Goal: Contribute content

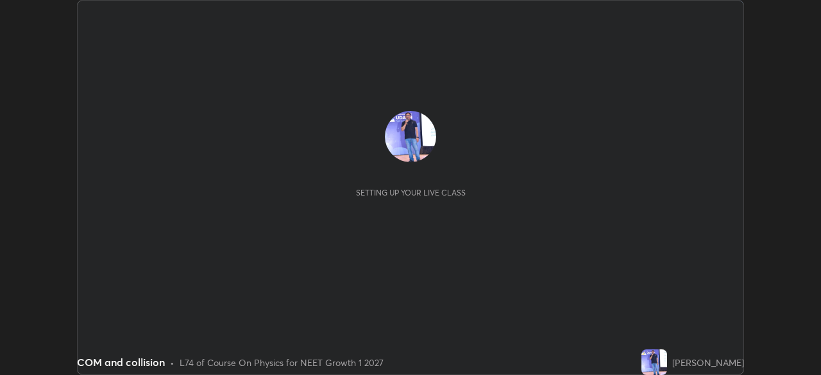
scroll to position [375, 821]
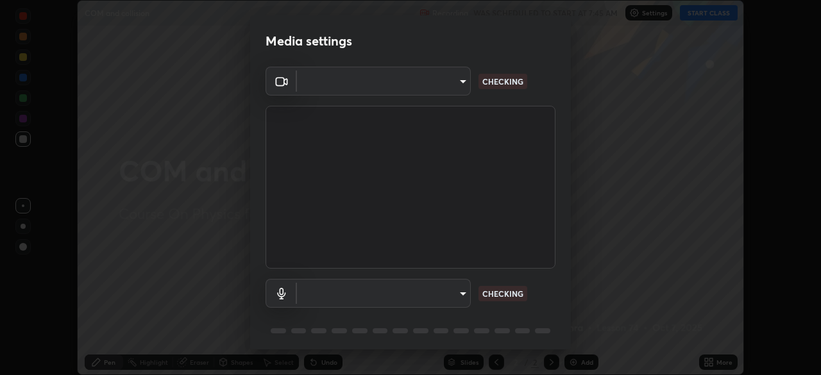
type input "150ce54b6659d6facffdc1d488e586a8afcf012d443804c7c5fd1c8fc4ffae65"
type input "default"
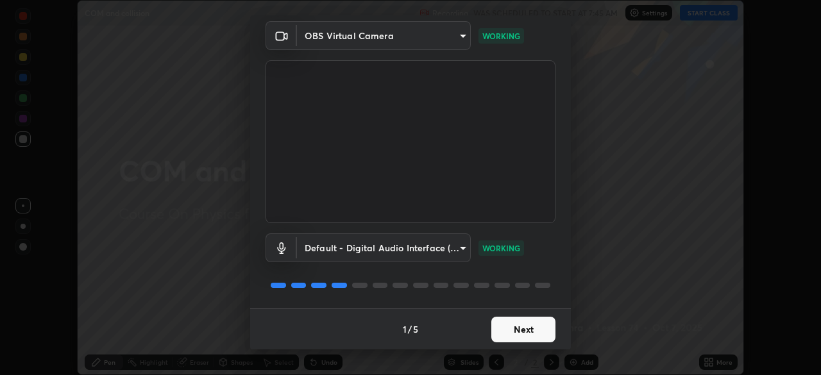
click at [517, 325] on button "Next" at bounding box center [523, 330] width 64 height 26
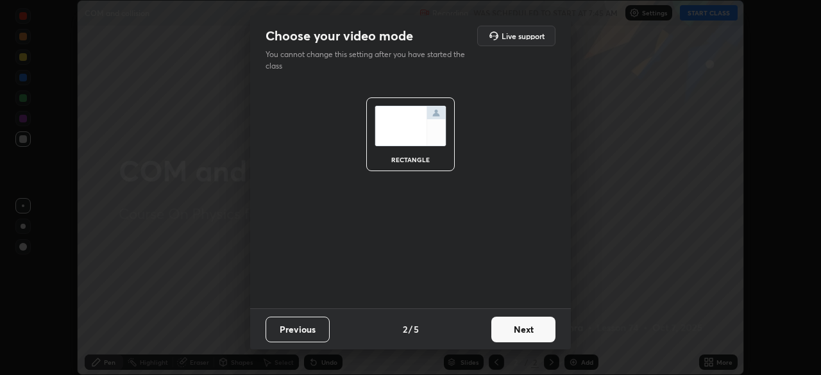
click at [525, 323] on button "Next" at bounding box center [523, 330] width 64 height 26
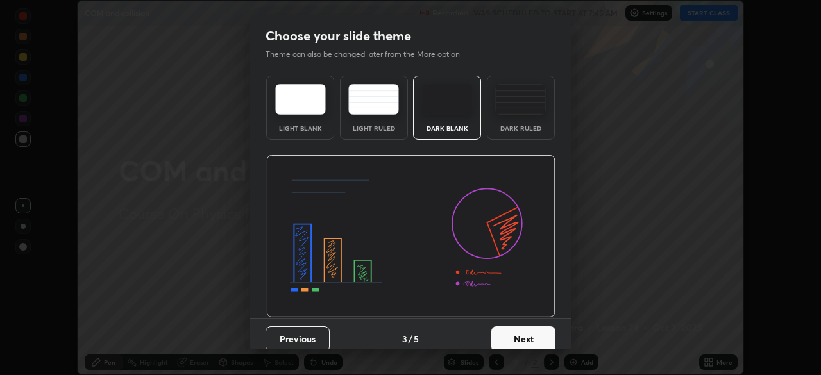
click at [529, 327] on button "Next" at bounding box center [523, 340] width 64 height 26
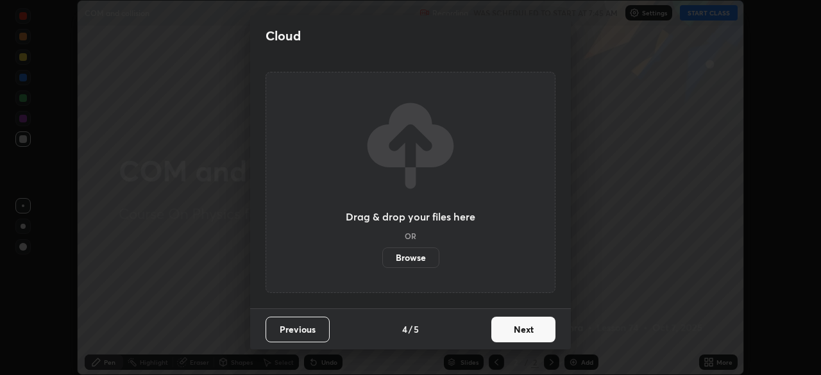
click at [527, 328] on button "Next" at bounding box center [523, 330] width 64 height 26
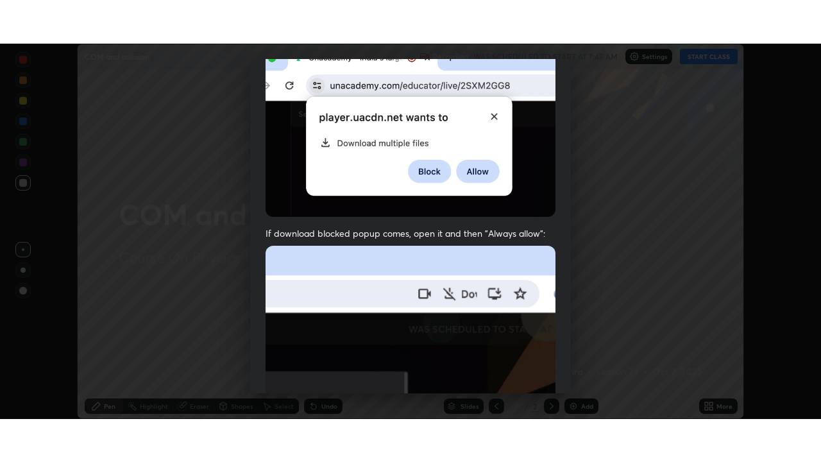
scroll to position [307, 0]
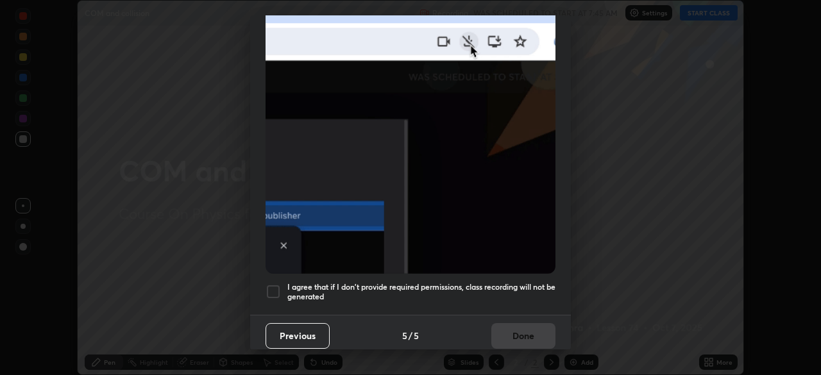
click at [273, 284] on div at bounding box center [273, 291] width 15 height 15
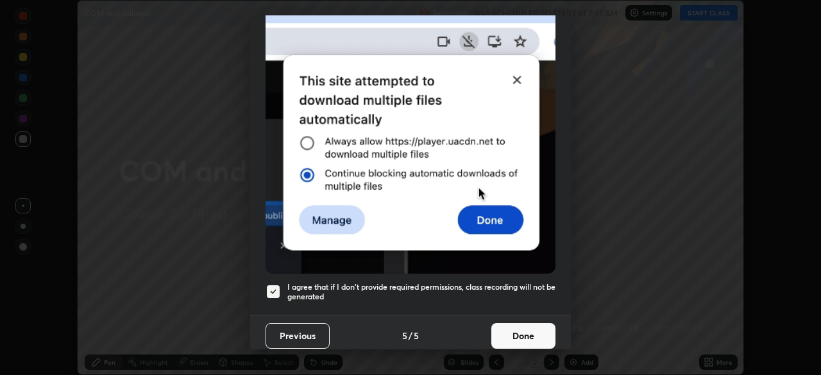
click at [520, 323] on button "Done" at bounding box center [523, 336] width 64 height 26
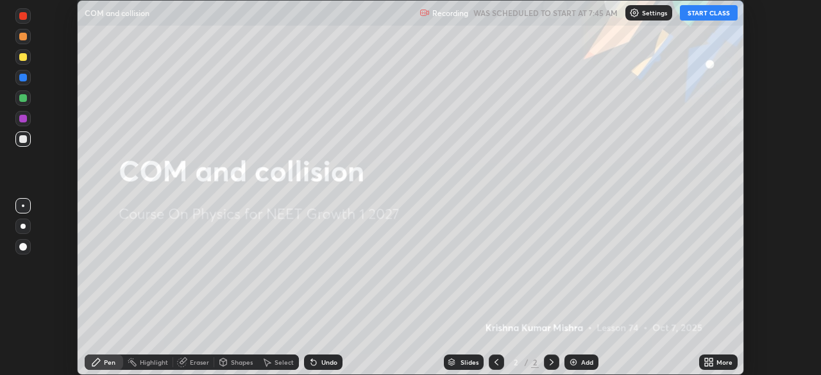
click at [701, 13] on button "START CLASS" at bounding box center [709, 12] width 58 height 15
click at [715, 364] on div "More" at bounding box center [718, 362] width 38 height 15
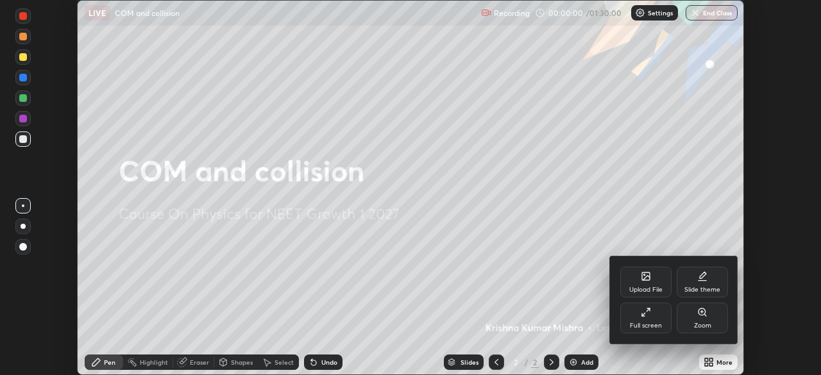
click at [636, 321] on div "Full screen" at bounding box center [645, 318] width 51 height 31
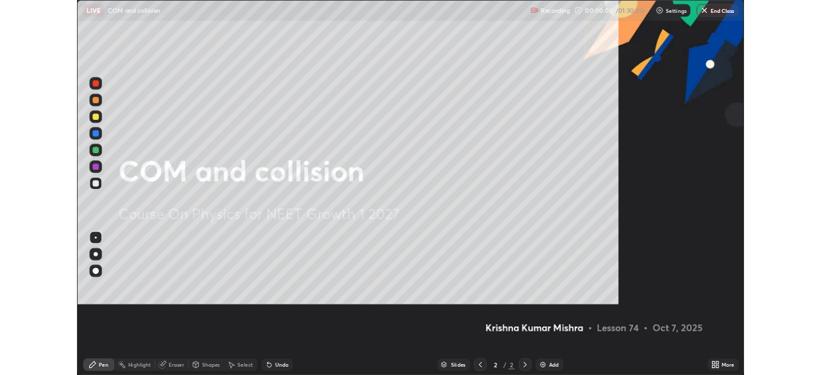
scroll to position [462, 821]
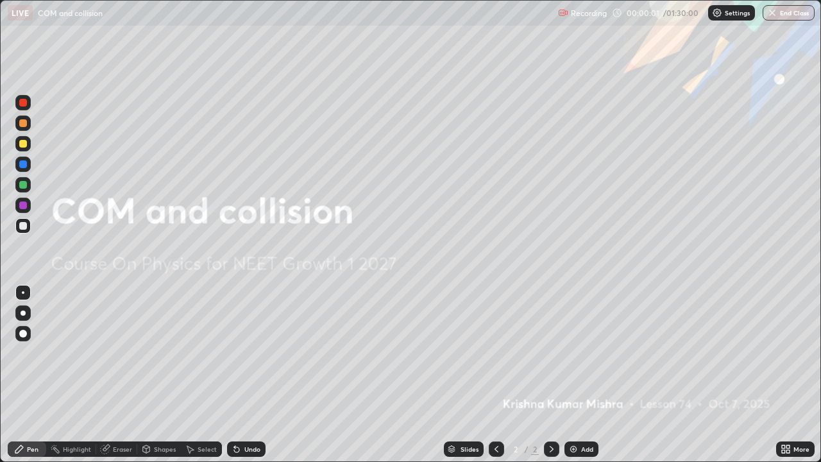
click at [577, 375] on div "Add" at bounding box center [582, 448] width 34 height 15
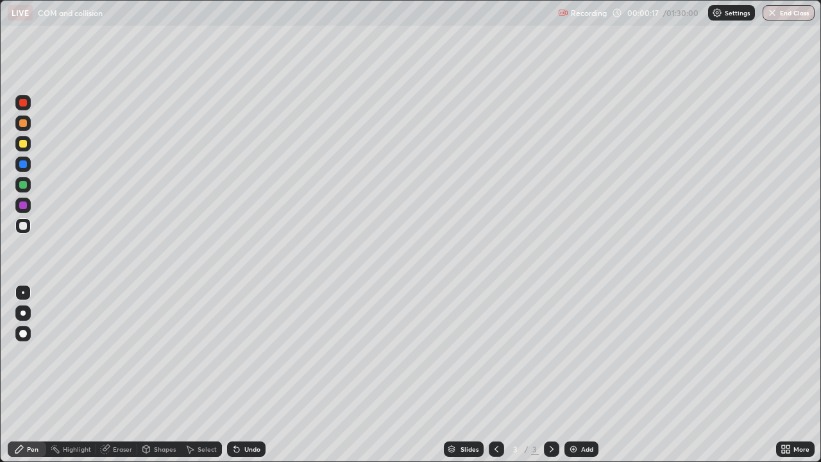
click at [24, 144] on div at bounding box center [23, 144] width 8 height 8
click at [242, 375] on div "Undo" at bounding box center [246, 448] width 38 height 15
click at [241, 375] on div "Undo" at bounding box center [246, 448] width 38 height 15
click at [242, 375] on div "Undo" at bounding box center [246, 448] width 38 height 15
click at [252, 375] on div "Undo" at bounding box center [252, 449] width 16 height 6
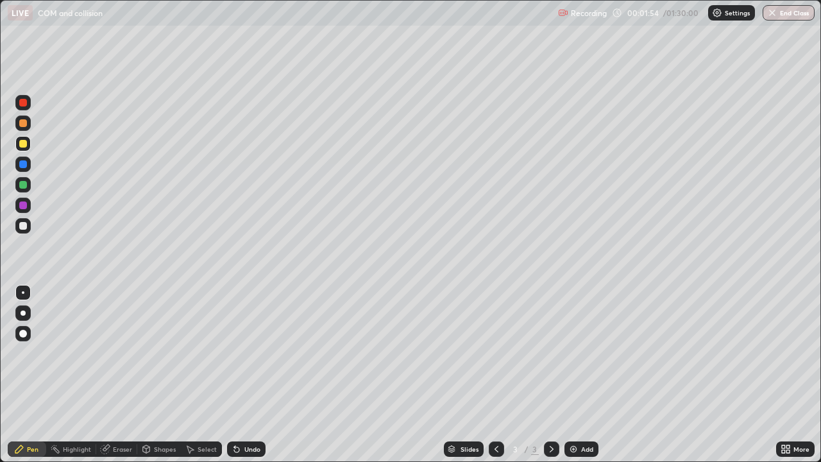
click at [207, 375] on div "Select" at bounding box center [207, 449] width 19 height 6
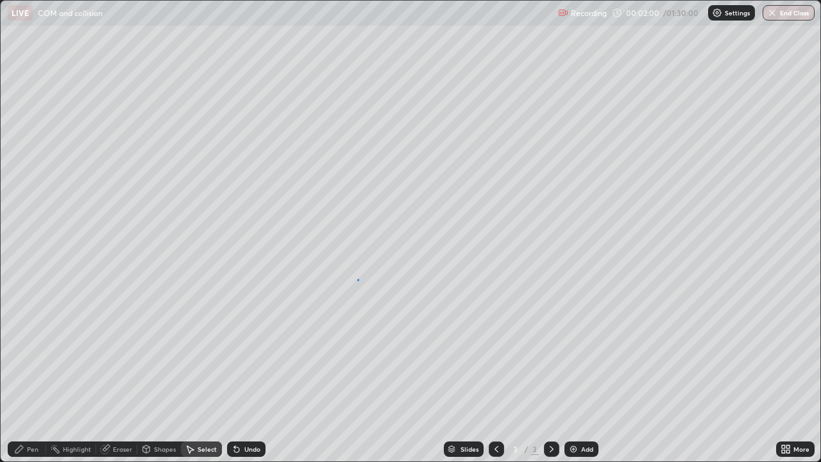
click at [357, 280] on div "0 ° Undo Copy Duplicate Duplicate to new slide Delete" at bounding box center [411, 231] width 820 height 461
click at [20, 375] on icon at bounding box center [19, 449] width 10 height 10
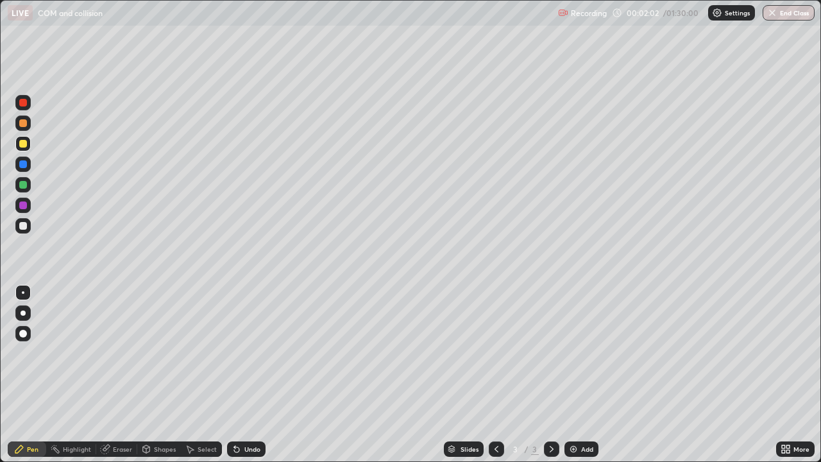
click at [25, 207] on div at bounding box center [23, 205] width 8 height 8
click at [25, 226] on div at bounding box center [23, 226] width 8 height 8
click at [205, 375] on div "Select" at bounding box center [207, 449] width 19 height 6
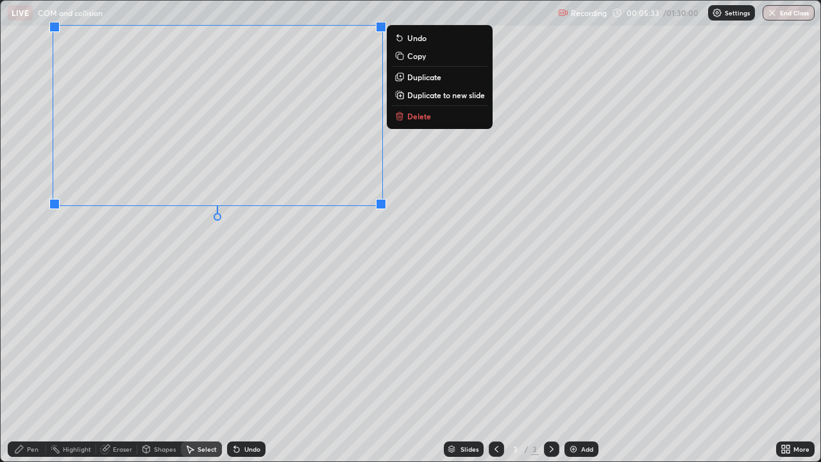
click at [417, 74] on p "Duplicate" at bounding box center [424, 77] width 34 height 10
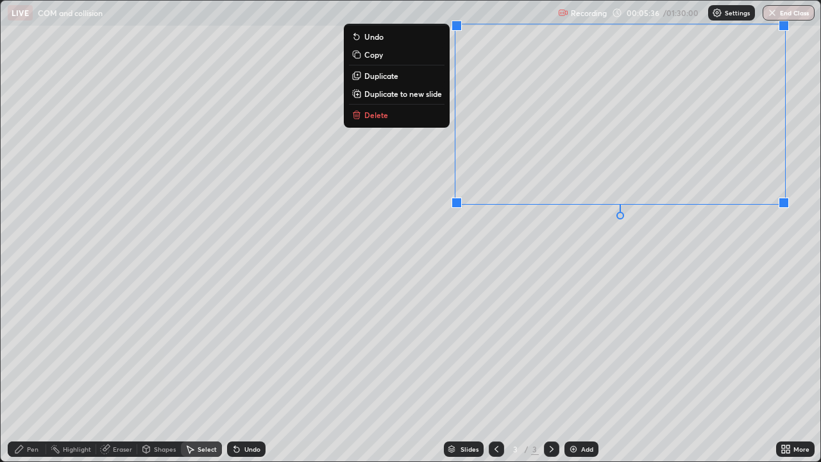
click at [451, 285] on div "0 ° Undo Copy Duplicate Duplicate to new slide Delete" at bounding box center [411, 231] width 820 height 461
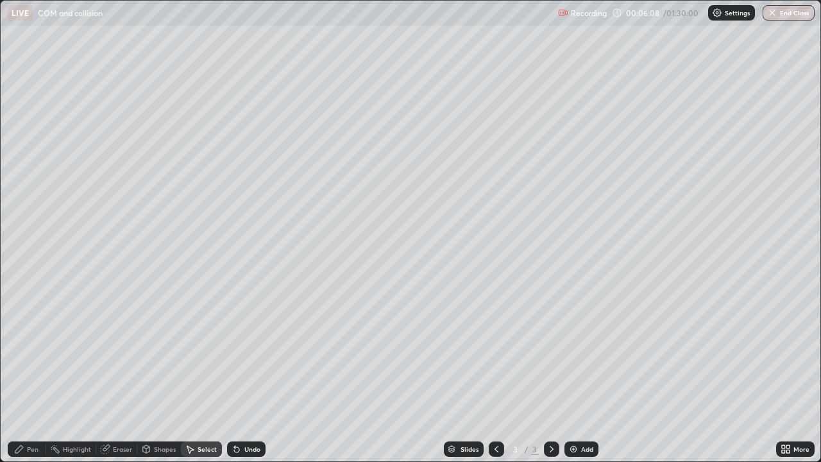
click at [123, 375] on div "Eraser" at bounding box center [122, 449] width 19 height 6
click at [34, 375] on div "Pen" at bounding box center [27, 448] width 38 height 15
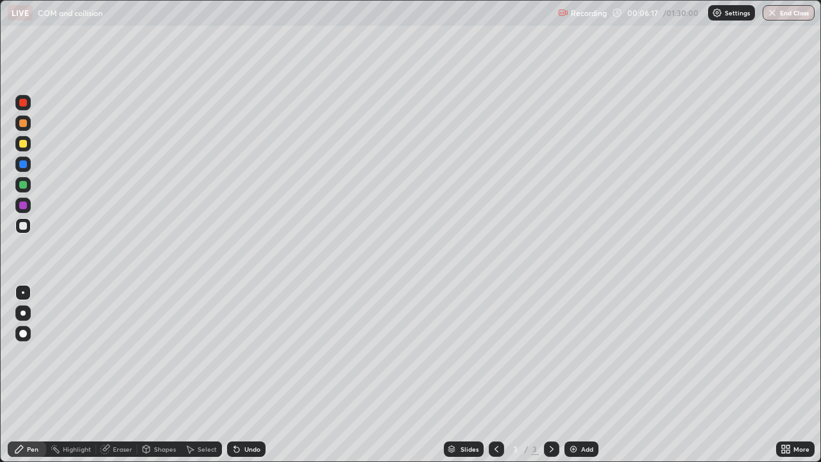
click at [26, 142] on div at bounding box center [23, 144] width 8 height 8
click at [256, 375] on div "Undo" at bounding box center [246, 448] width 38 height 15
click at [251, 375] on div "Undo" at bounding box center [252, 449] width 16 height 6
click at [28, 143] on div at bounding box center [22, 143] width 15 height 15
click at [28, 125] on div at bounding box center [22, 122] width 15 height 15
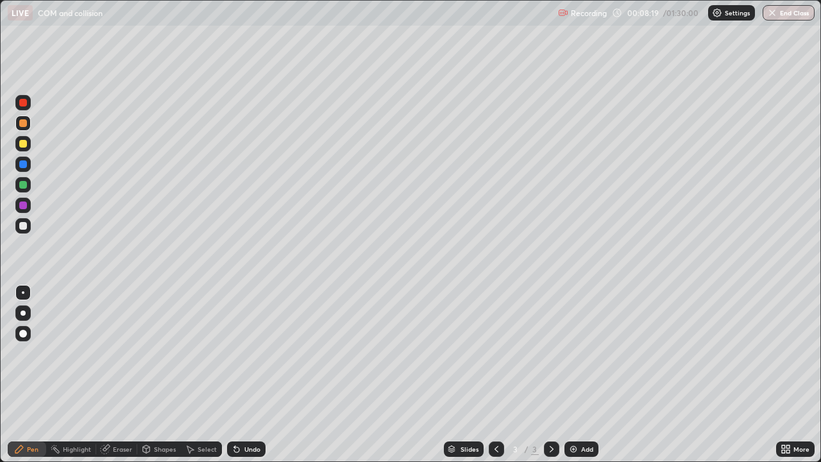
click at [249, 375] on div "Undo" at bounding box center [252, 449] width 16 height 6
click at [583, 375] on div "Add" at bounding box center [587, 449] width 12 height 6
click at [22, 146] on div at bounding box center [23, 144] width 8 height 8
click at [162, 375] on div "Shapes" at bounding box center [165, 449] width 22 height 6
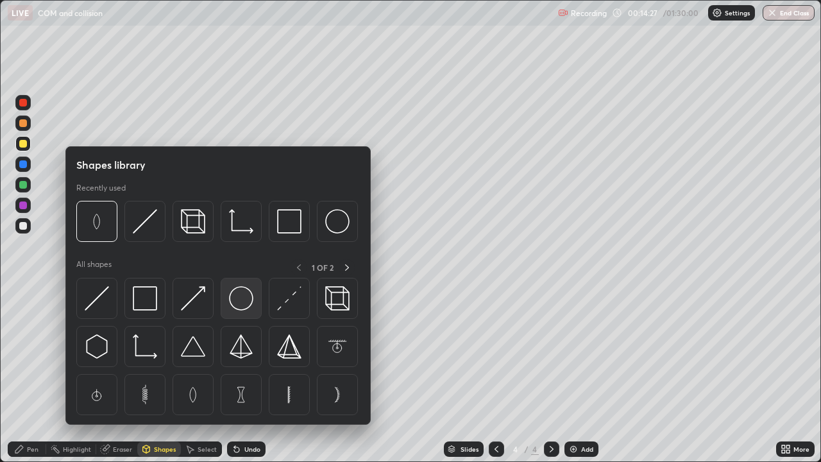
click at [241, 301] on img at bounding box center [241, 298] width 24 height 24
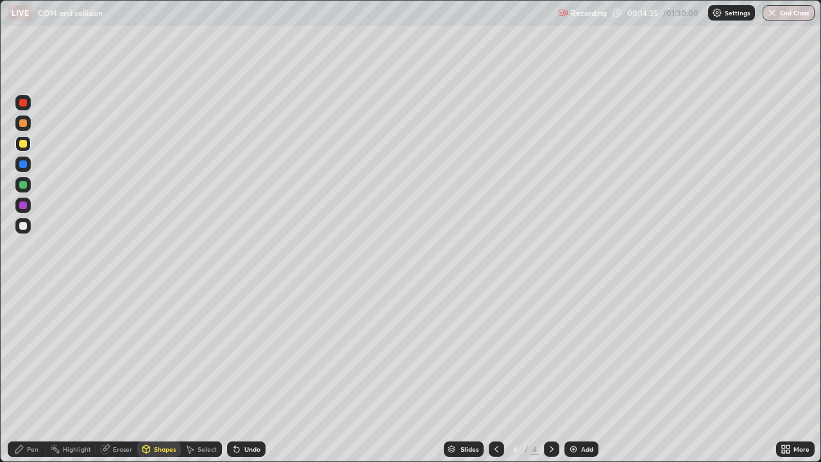
click at [164, 375] on div "Shapes" at bounding box center [159, 448] width 44 height 15
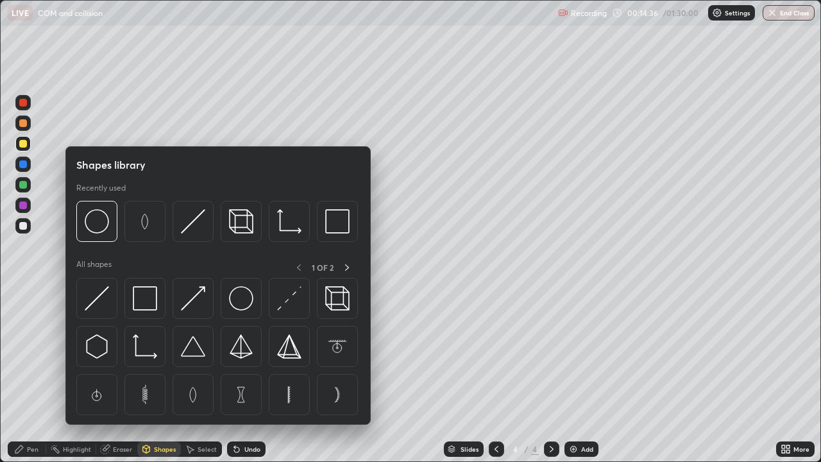
click at [100, 296] on img at bounding box center [97, 298] width 24 height 24
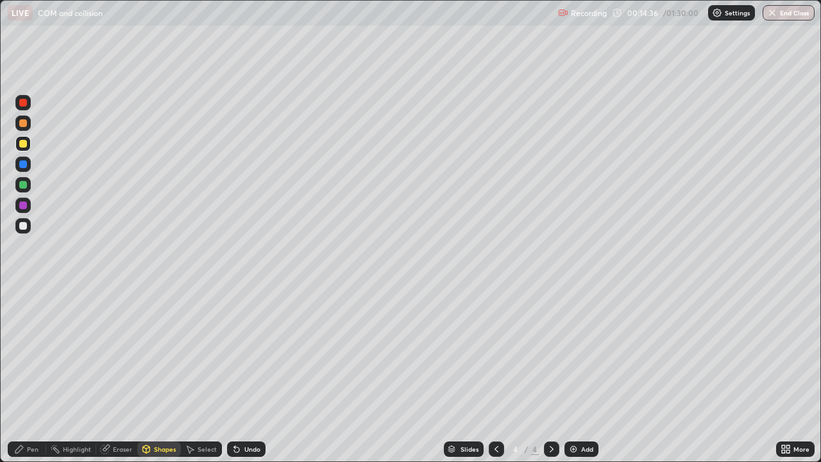
click at [23, 121] on div at bounding box center [23, 123] width 8 height 8
click at [119, 375] on div "Eraser" at bounding box center [122, 449] width 19 height 6
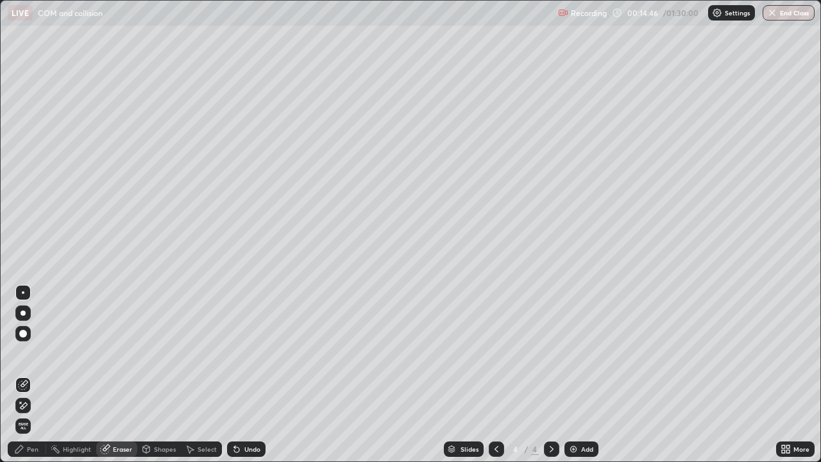
click at [33, 375] on div "Pen" at bounding box center [33, 449] width 12 height 6
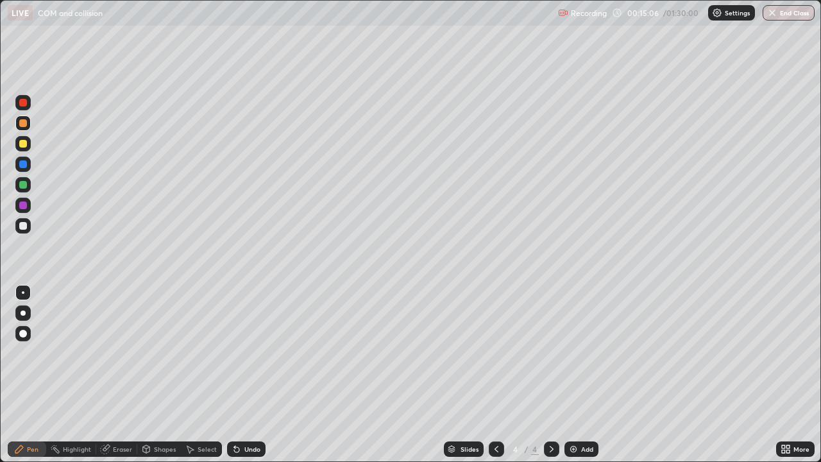
click at [158, 375] on div "Shapes" at bounding box center [159, 448] width 44 height 15
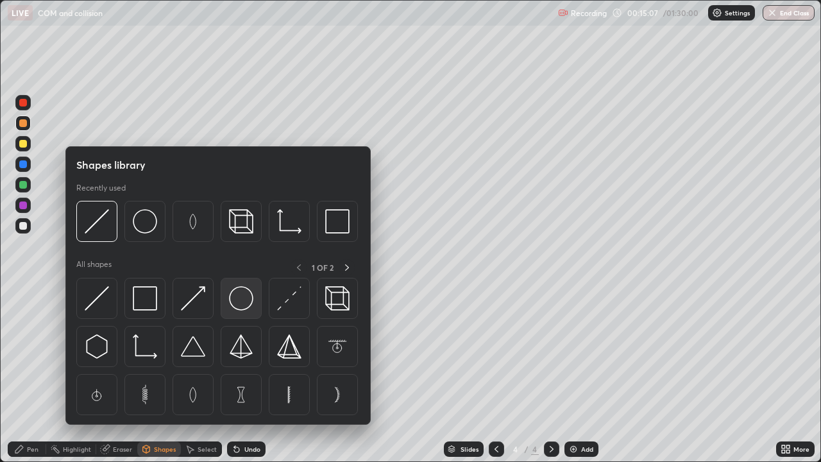
click at [244, 297] on img at bounding box center [241, 298] width 24 height 24
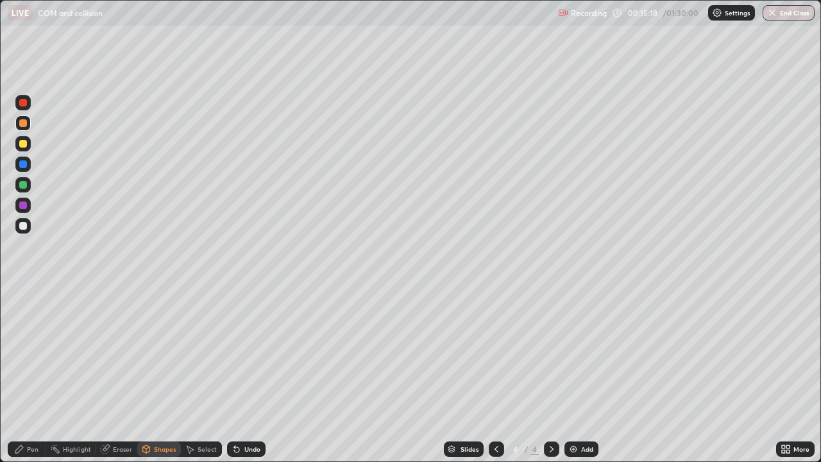
click at [30, 375] on div "Pen" at bounding box center [33, 449] width 12 height 6
click at [26, 206] on div at bounding box center [23, 205] width 8 height 8
click at [253, 375] on div "Undo" at bounding box center [252, 449] width 16 height 6
click at [251, 375] on div "Undo" at bounding box center [252, 449] width 16 height 6
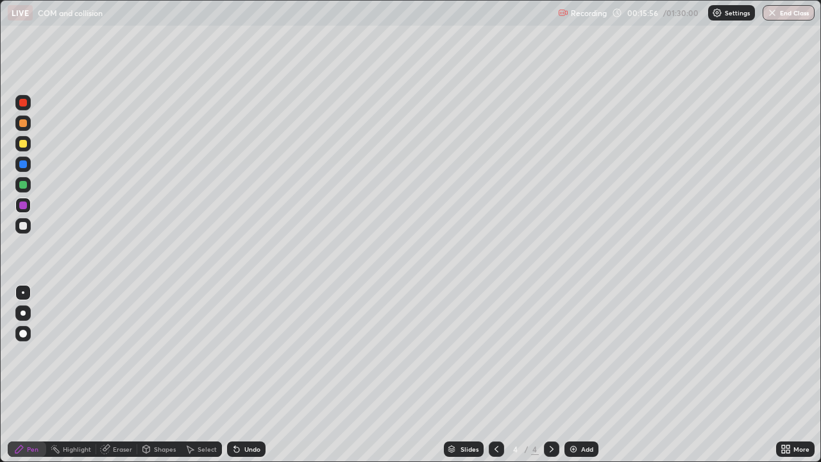
click at [251, 375] on div "Undo" at bounding box center [252, 449] width 16 height 6
click at [248, 375] on div "Undo" at bounding box center [252, 449] width 16 height 6
click at [247, 375] on div "Undo" at bounding box center [252, 449] width 16 height 6
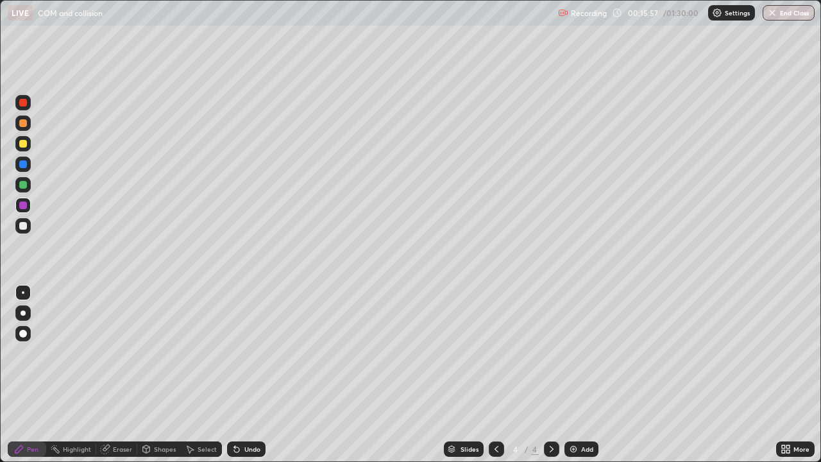
click at [248, 375] on div "Undo" at bounding box center [252, 449] width 16 height 6
click at [154, 375] on div "Shapes" at bounding box center [165, 449] width 22 height 6
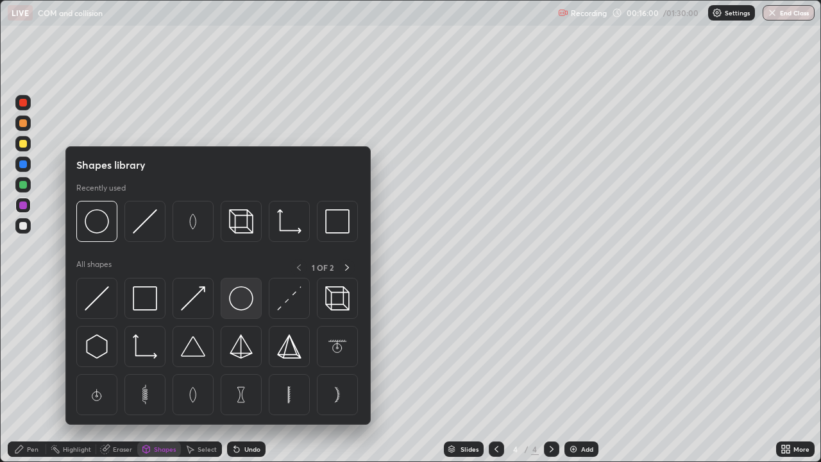
click at [236, 300] on img at bounding box center [241, 298] width 24 height 24
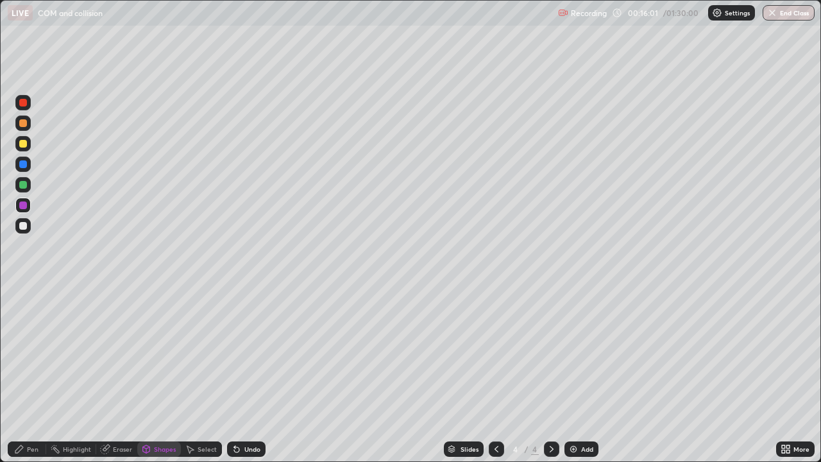
click at [28, 142] on div at bounding box center [22, 143] width 15 height 15
click at [25, 375] on div "Pen" at bounding box center [27, 448] width 38 height 15
click at [246, 375] on div "Undo" at bounding box center [252, 449] width 16 height 6
click at [248, 375] on div "Undo" at bounding box center [246, 448] width 38 height 15
click at [24, 225] on div at bounding box center [23, 226] width 8 height 8
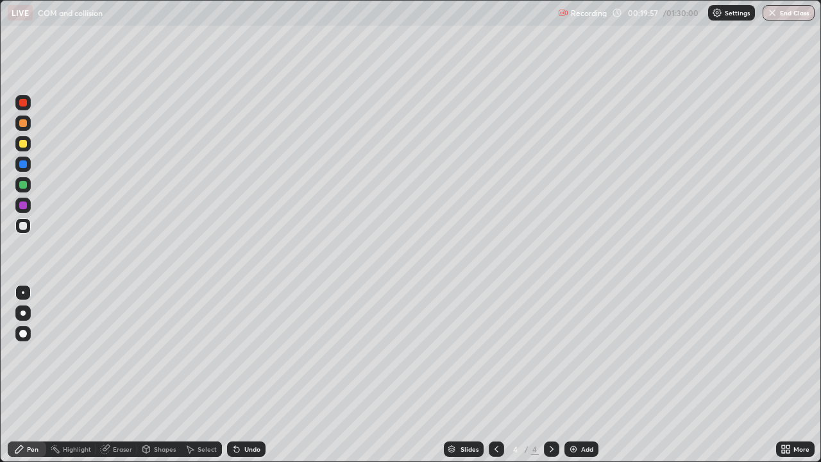
click at [24, 226] on div at bounding box center [23, 226] width 8 height 8
click at [25, 187] on div at bounding box center [23, 185] width 8 height 8
click at [26, 225] on div at bounding box center [23, 226] width 8 height 8
click at [244, 375] on div "Undo" at bounding box center [252, 449] width 16 height 6
click at [246, 375] on div "Undo" at bounding box center [252, 449] width 16 height 6
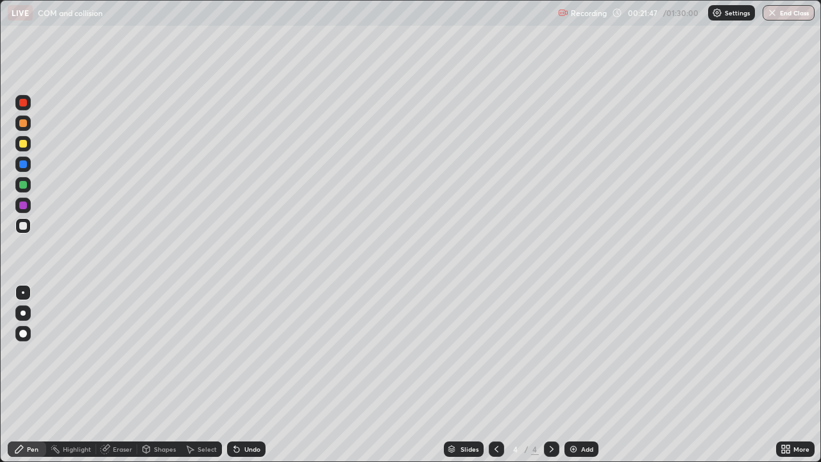
click at [250, 375] on div "Undo" at bounding box center [252, 449] width 16 height 6
click at [244, 375] on div "Undo" at bounding box center [252, 449] width 16 height 6
click at [246, 375] on div "Undo" at bounding box center [252, 449] width 16 height 6
click at [251, 375] on div "Undo" at bounding box center [252, 449] width 16 height 6
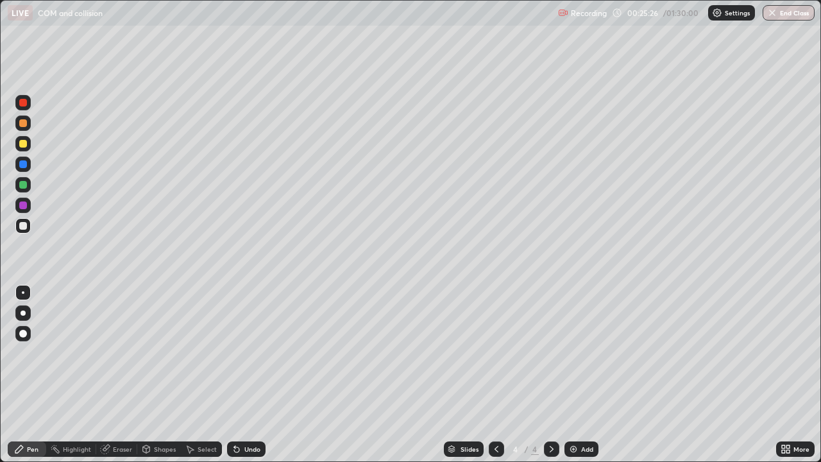
click at [251, 375] on div "Undo" at bounding box center [252, 449] width 16 height 6
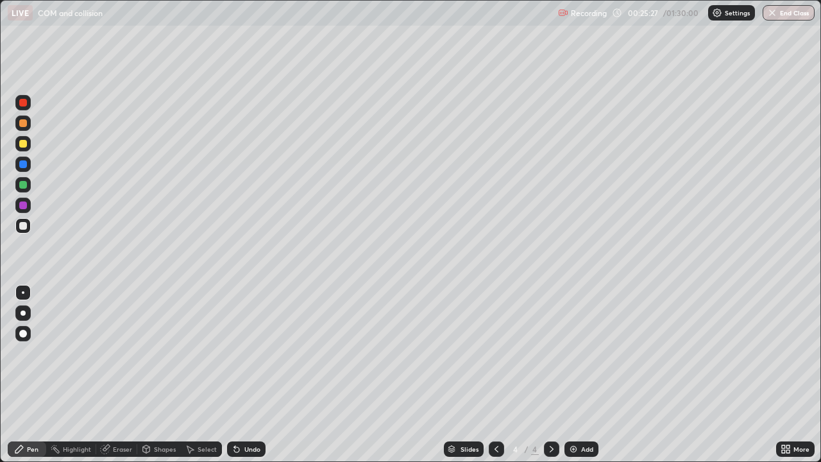
click at [250, 375] on div "Undo" at bounding box center [252, 449] width 16 height 6
click at [579, 375] on div "Add" at bounding box center [582, 448] width 34 height 15
click at [24, 141] on div at bounding box center [23, 144] width 8 height 8
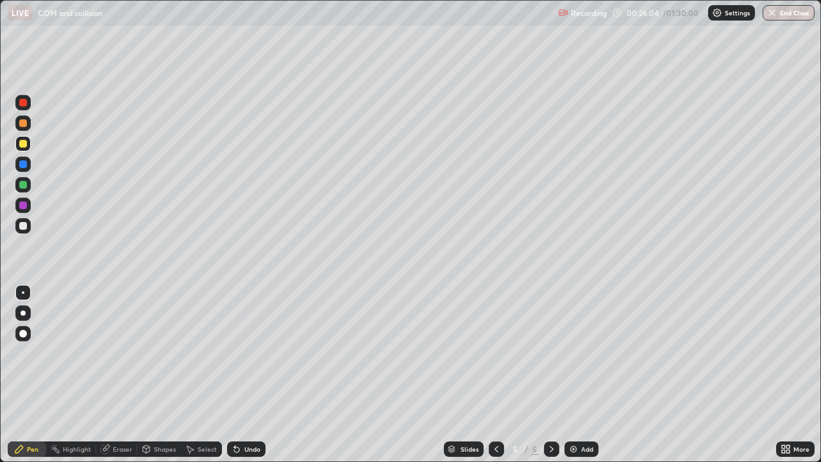
click at [254, 375] on div "Undo" at bounding box center [246, 448] width 38 height 15
click at [255, 375] on div "Undo" at bounding box center [252, 449] width 16 height 6
click at [160, 375] on div "Shapes" at bounding box center [165, 449] width 22 height 6
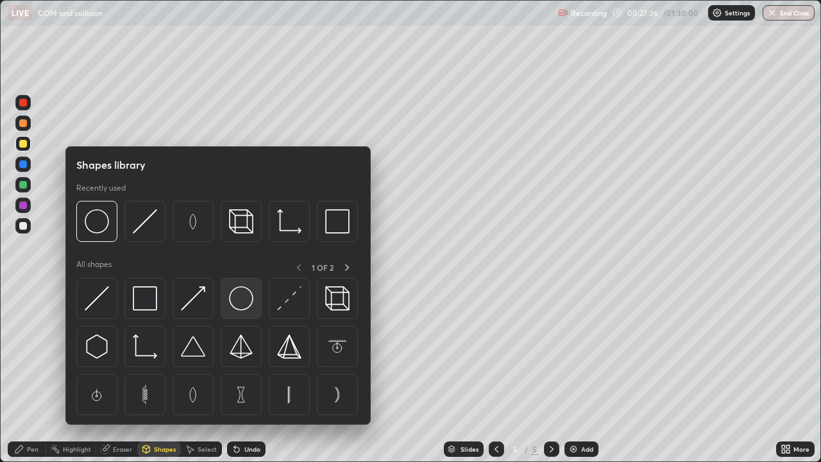
click at [239, 303] on img at bounding box center [241, 298] width 24 height 24
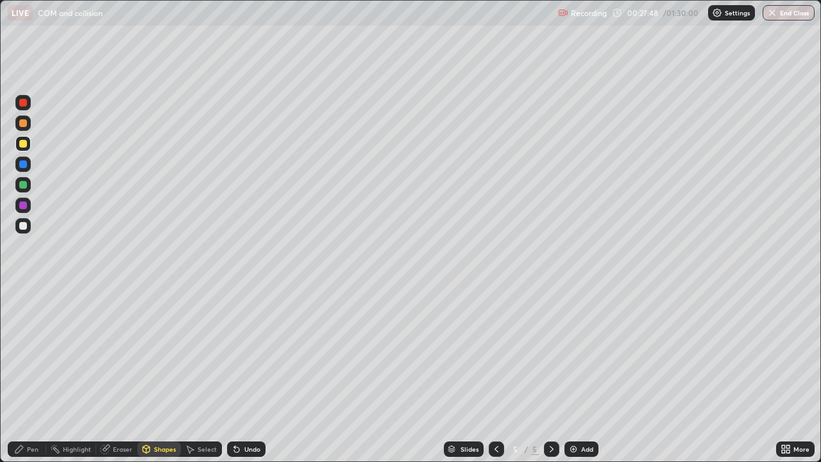
click at [200, 375] on div "Select" at bounding box center [207, 449] width 19 height 6
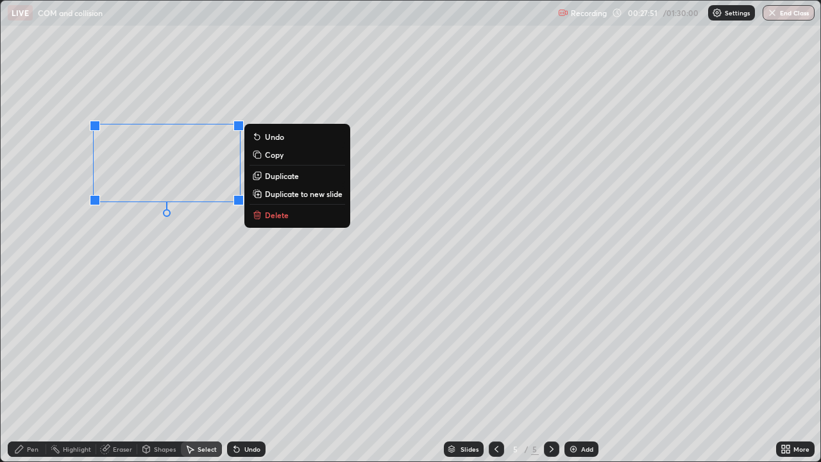
click at [284, 176] on p "Duplicate" at bounding box center [282, 176] width 34 height 10
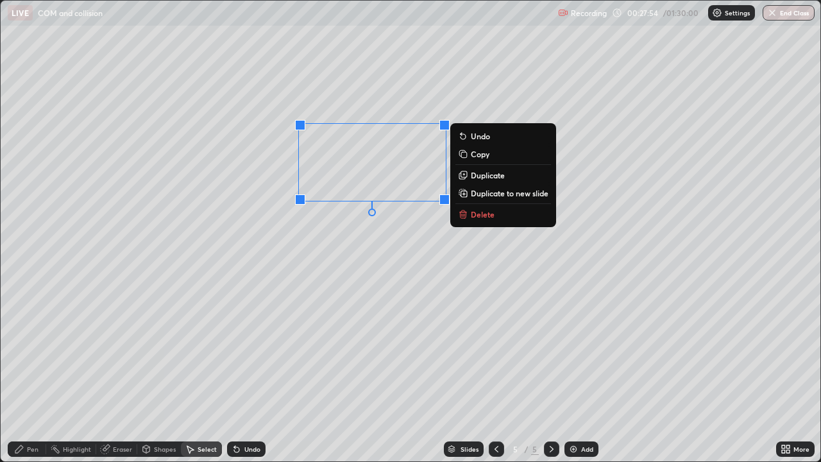
click at [402, 235] on div "0 ° Undo Copy Duplicate Duplicate to new slide Delete" at bounding box center [411, 231] width 820 height 461
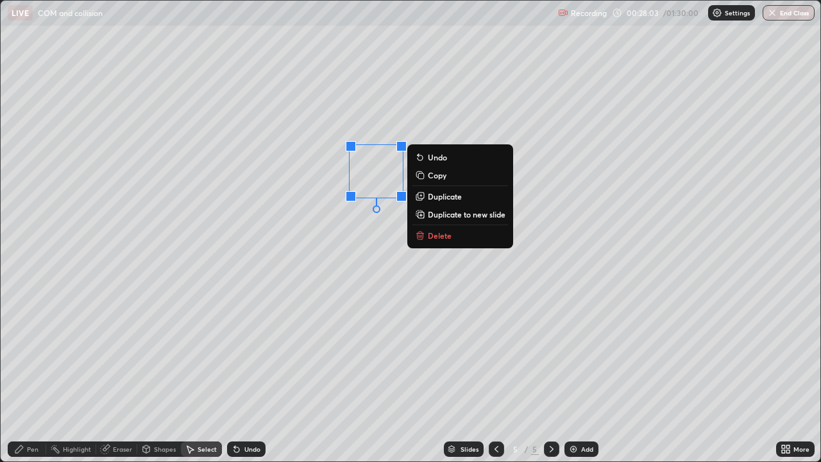
click at [30, 375] on div "Pen" at bounding box center [33, 449] width 12 height 6
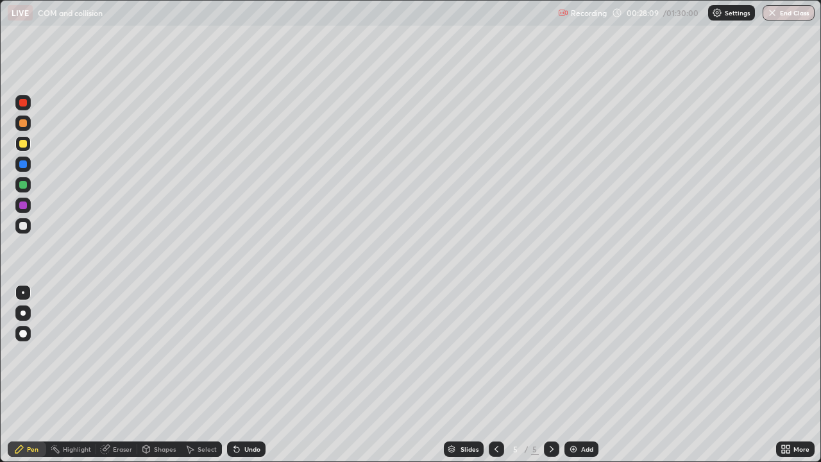
click at [253, 375] on div "Undo" at bounding box center [246, 448] width 38 height 15
click at [204, 375] on div "Select" at bounding box center [207, 449] width 19 height 6
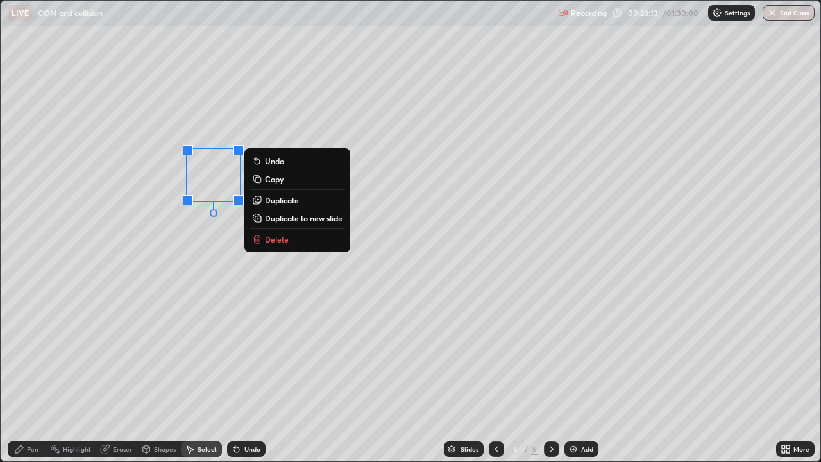
click at [279, 201] on p "Duplicate" at bounding box center [282, 200] width 34 height 10
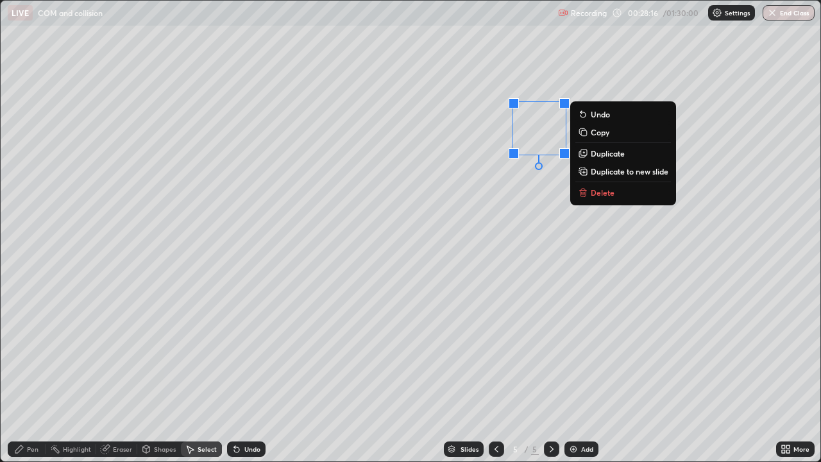
click at [606, 153] on p "Duplicate" at bounding box center [608, 153] width 34 height 10
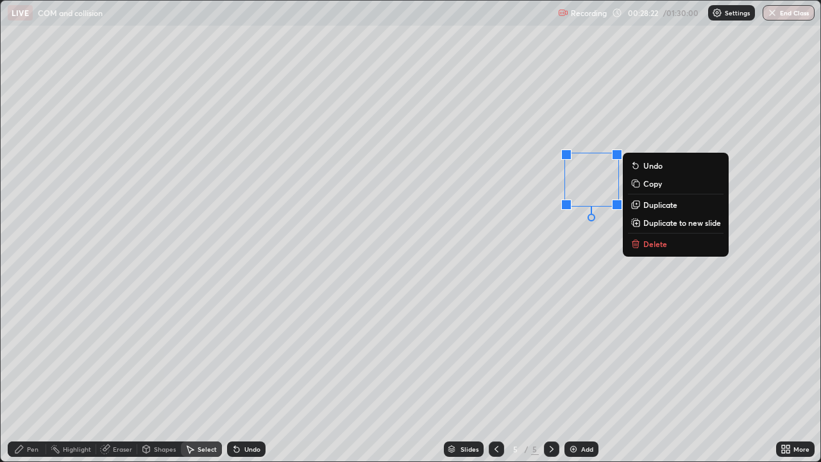
click at [33, 375] on div "Pen" at bounding box center [33, 449] width 12 height 6
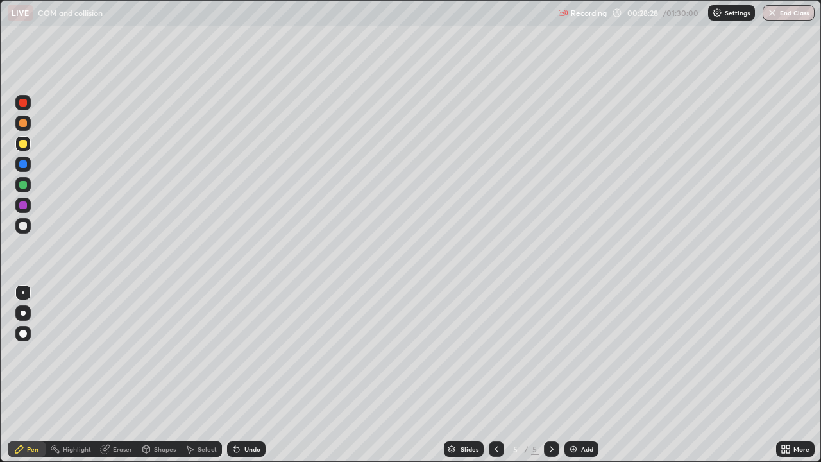
click at [164, 375] on div "Shapes" at bounding box center [165, 449] width 22 height 6
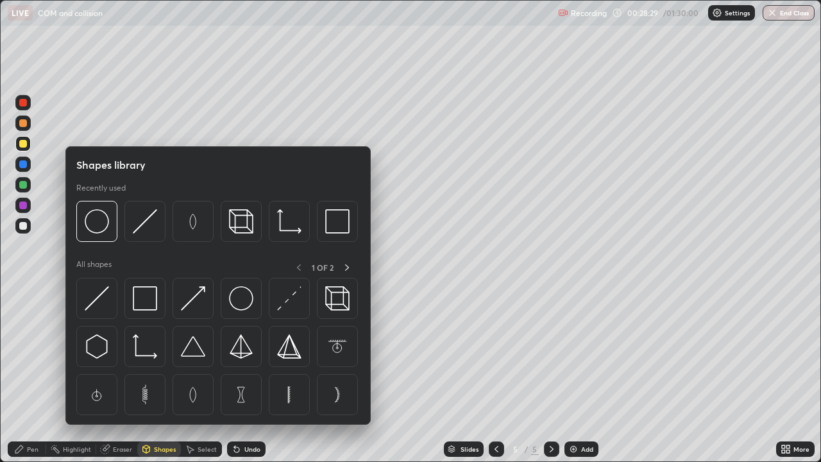
click at [98, 294] on img at bounding box center [97, 298] width 24 height 24
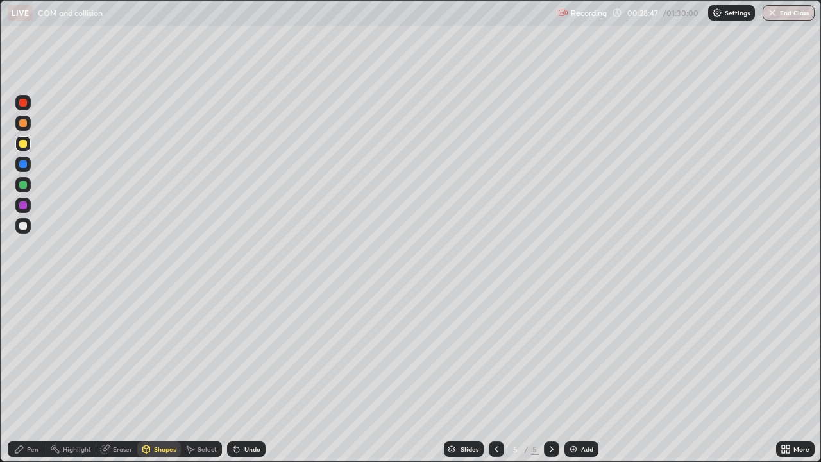
click at [33, 375] on div "Pen" at bounding box center [33, 449] width 12 height 6
click at [248, 375] on div "Undo" at bounding box center [252, 449] width 16 height 6
click at [24, 207] on div at bounding box center [23, 205] width 8 height 8
click at [581, 375] on div "Add" at bounding box center [587, 449] width 12 height 6
click at [495, 375] on icon at bounding box center [496, 449] width 10 height 10
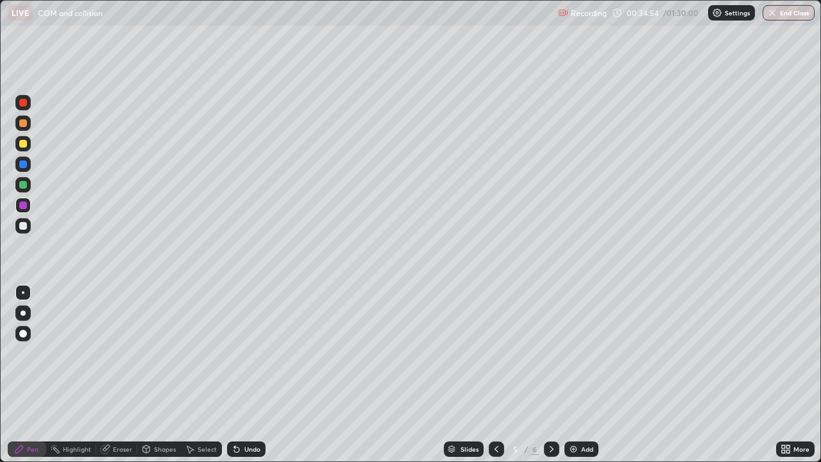
click at [576, 375] on img at bounding box center [573, 449] width 10 height 10
click at [165, 375] on div "Shapes" at bounding box center [165, 449] width 22 height 6
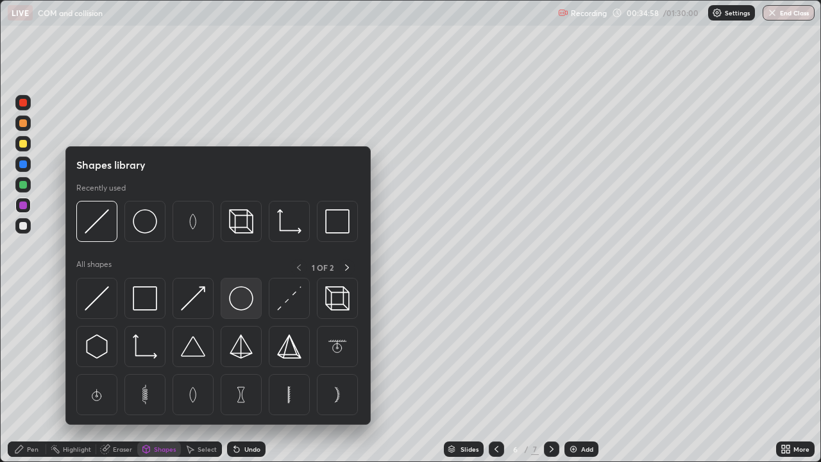
click at [242, 302] on img at bounding box center [241, 298] width 24 height 24
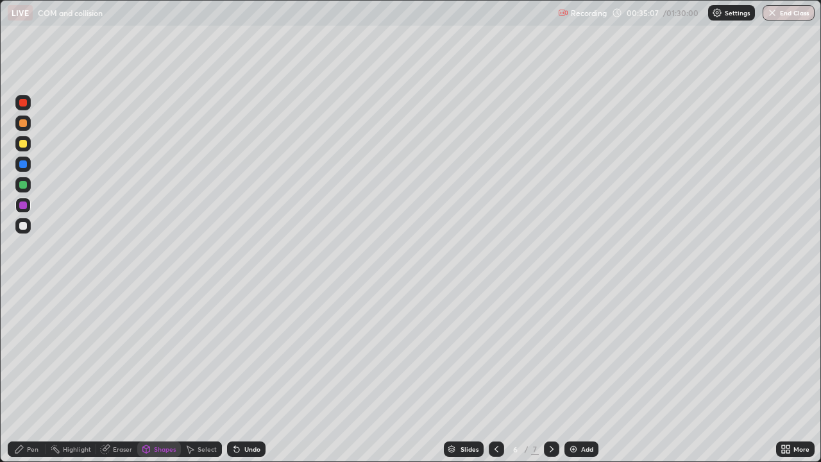
click at [210, 375] on div "Select" at bounding box center [207, 449] width 19 height 6
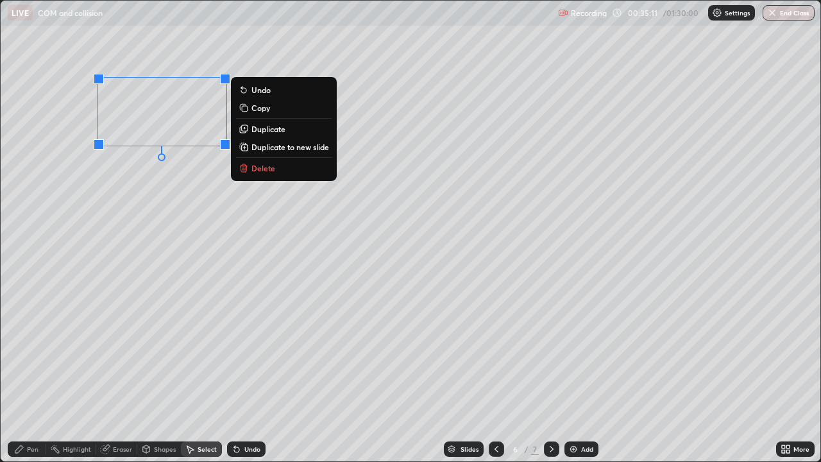
click at [205, 175] on div "0 ° Undo Copy Duplicate Duplicate to new slide Delete" at bounding box center [411, 231] width 820 height 461
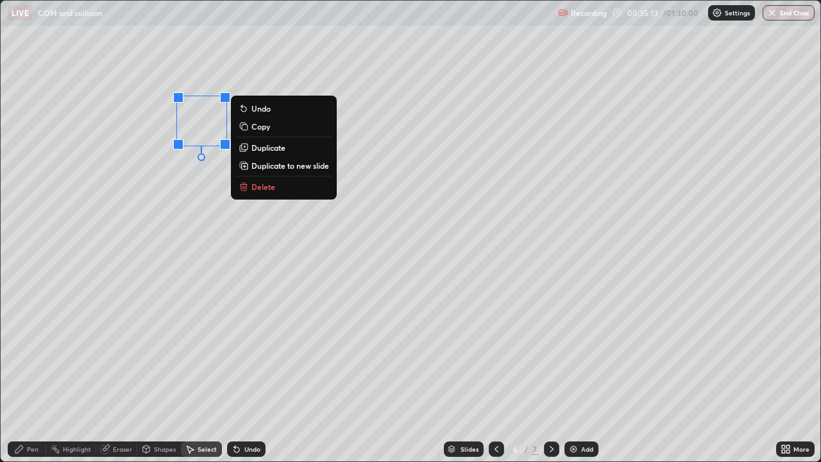
click at [273, 147] on p "Duplicate" at bounding box center [268, 147] width 34 height 10
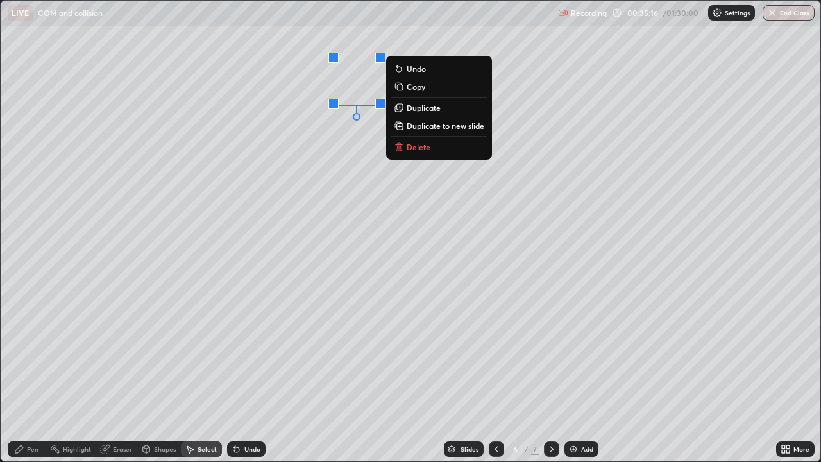
click at [418, 110] on p "Duplicate" at bounding box center [424, 108] width 34 height 10
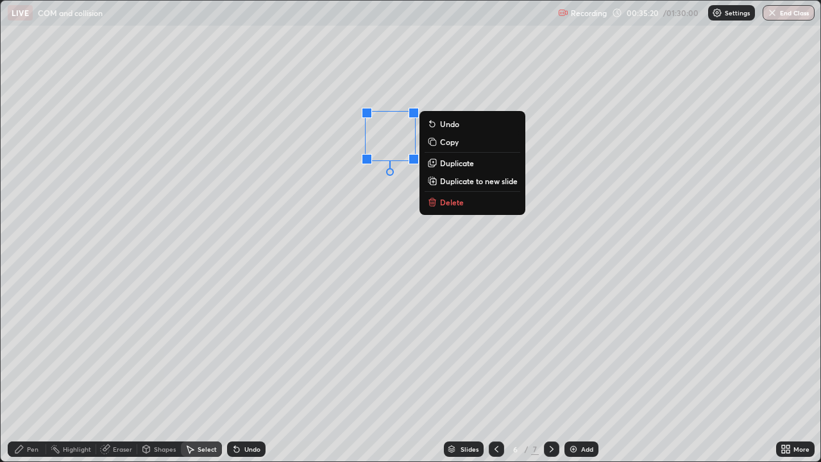
click at [33, 375] on div "Pen" at bounding box center [27, 448] width 38 height 15
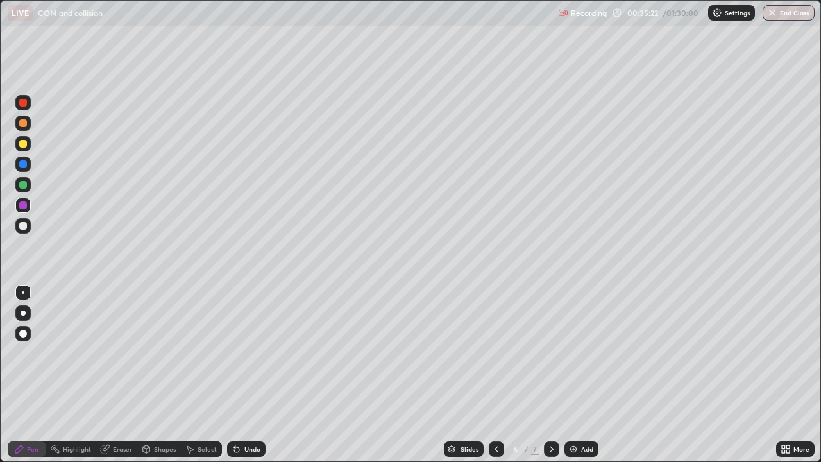
click at [164, 375] on div "Shapes" at bounding box center [165, 449] width 22 height 6
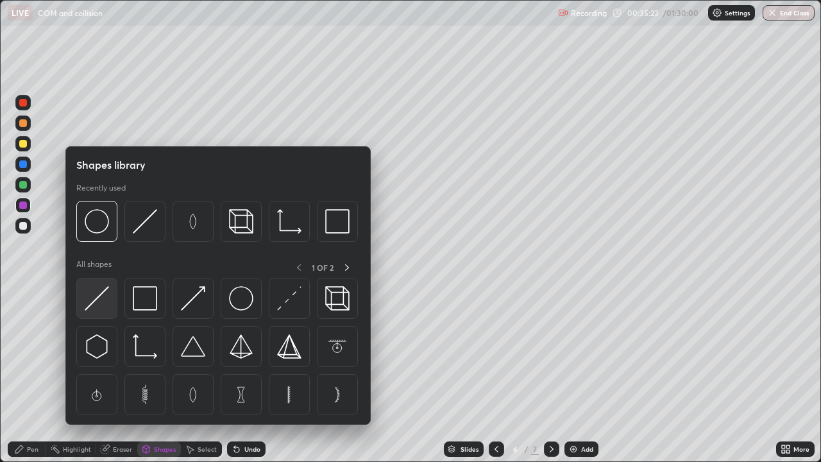
click at [101, 296] on img at bounding box center [97, 298] width 24 height 24
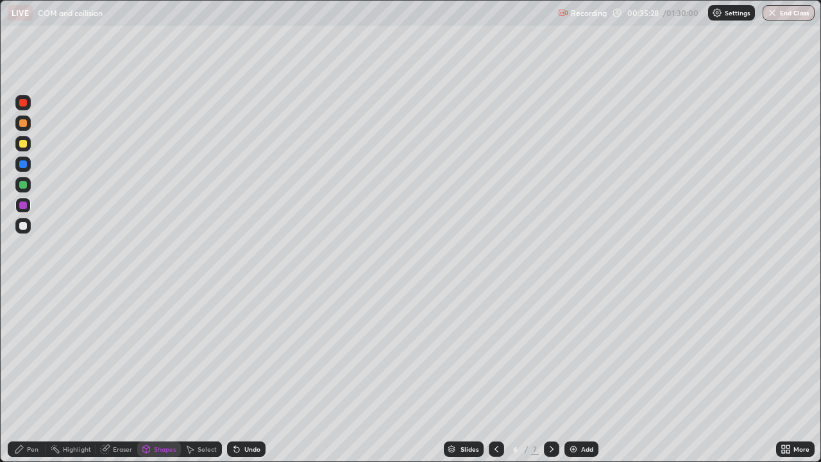
click at [125, 375] on div "Eraser" at bounding box center [122, 449] width 19 height 6
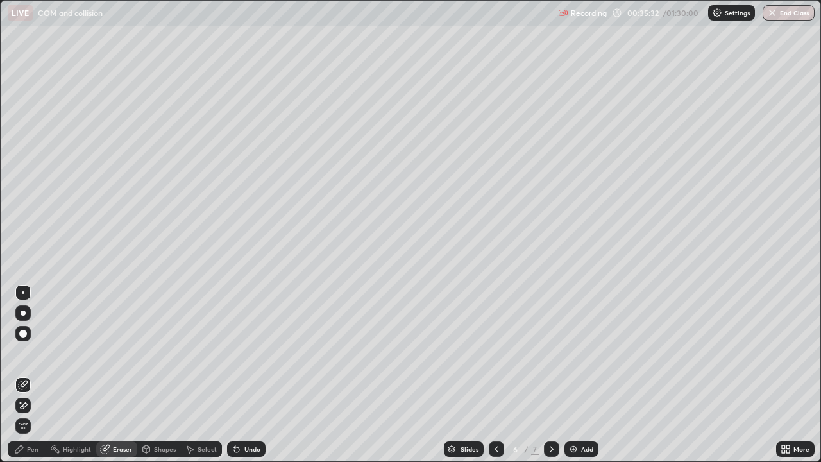
click at [30, 375] on div "Pen" at bounding box center [27, 448] width 38 height 15
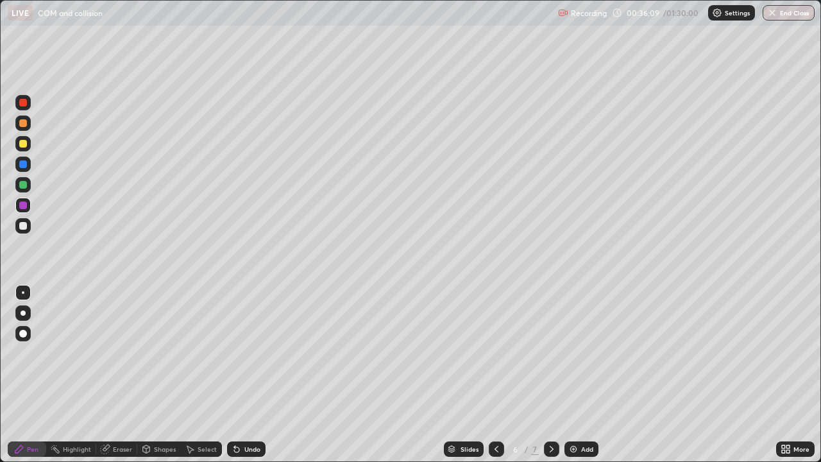
click at [495, 375] on icon at bounding box center [496, 449] width 10 height 10
click at [549, 375] on icon at bounding box center [552, 449] width 10 height 10
click at [203, 375] on div "Select" at bounding box center [207, 449] width 19 height 6
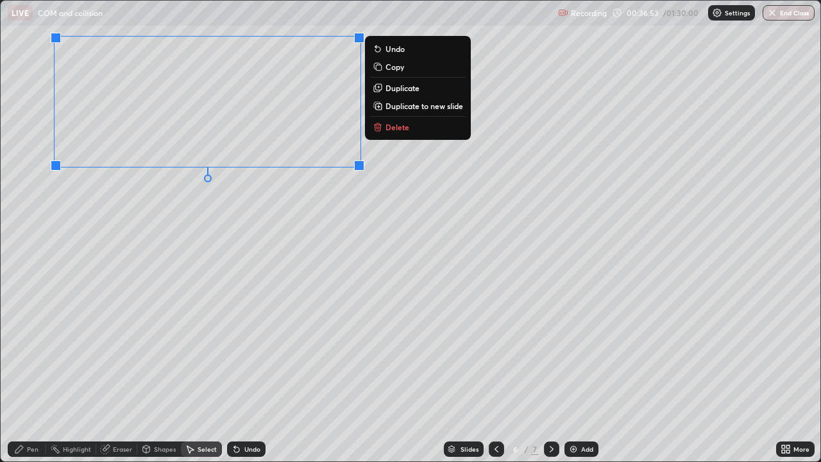
click at [195, 231] on div "0 ° Undo Copy Duplicate Duplicate to new slide Delete" at bounding box center [411, 231] width 820 height 461
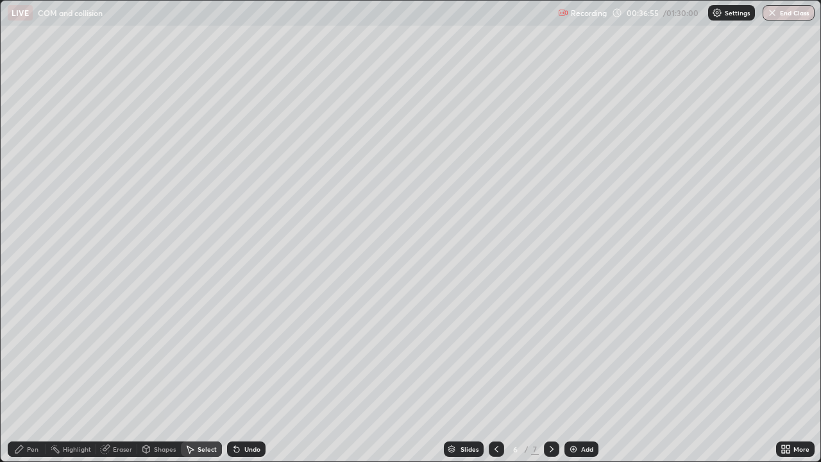
click at [26, 375] on div "Pen" at bounding box center [27, 448] width 38 height 15
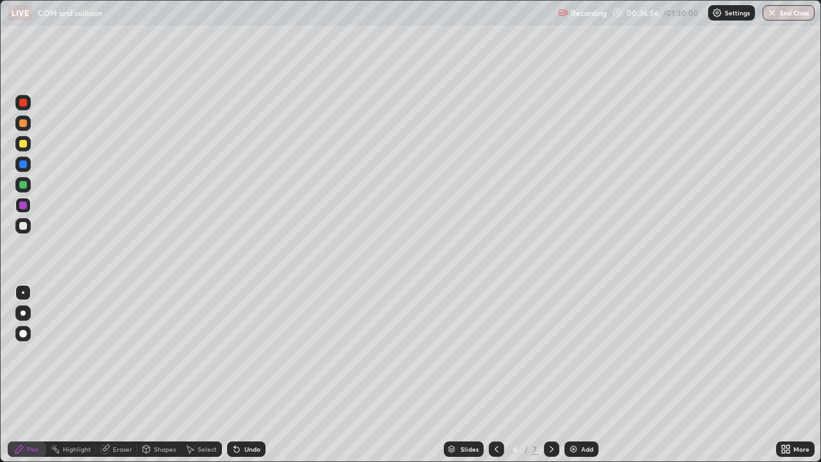
click at [24, 143] on div at bounding box center [23, 144] width 8 height 8
click at [28, 205] on div at bounding box center [22, 205] width 15 height 15
click at [29, 183] on div at bounding box center [22, 184] width 15 height 15
click at [28, 124] on div at bounding box center [22, 122] width 15 height 15
click at [25, 145] on div at bounding box center [23, 144] width 8 height 8
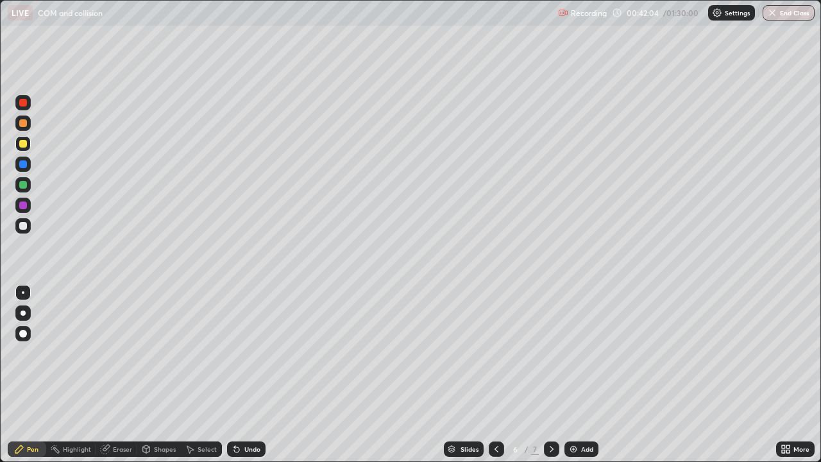
click at [249, 375] on div "Undo" at bounding box center [252, 449] width 16 height 6
click at [255, 375] on div "Undo" at bounding box center [246, 448] width 38 height 15
click at [253, 375] on div "Undo" at bounding box center [252, 449] width 16 height 6
click at [251, 375] on div "Undo" at bounding box center [252, 449] width 16 height 6
click at [244, 375] on div "Undo" at bounding box center [246, 448] width 38 height 15
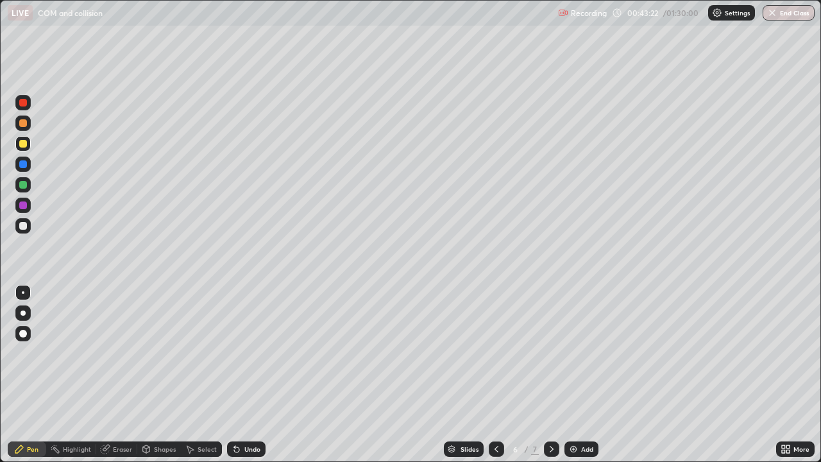
click at [28, 125] on div at bounding box center [22, 122] width 15 height 15
click at [497, 375] on icon at bounding box center [497, 449] width 4 height 6
click at [557, 375] on div at bounding box center [551, 448] width 15 height 15
click at [556, 375] on div at bounding box center [551, 448] width 15 height 15
click at [26, 146] on div at bounding box center [23, 144] width 8 height 8
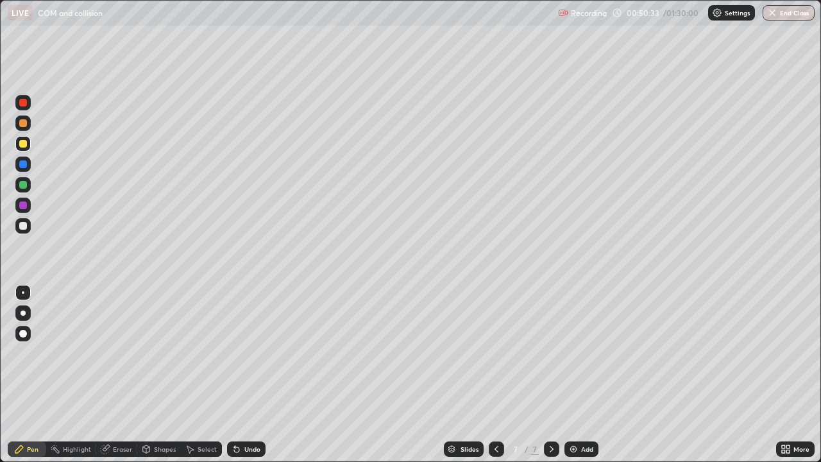
click at [255, 375] on div "Undo" at bounding box center [252, 449] width 16 height 6
click at [253, 375] on div "Undo" at bounding box center [252, 449] width 16 height 6
click at [255, 375] on div "Undo" at bounding box center [252, 449] width 16 height 6
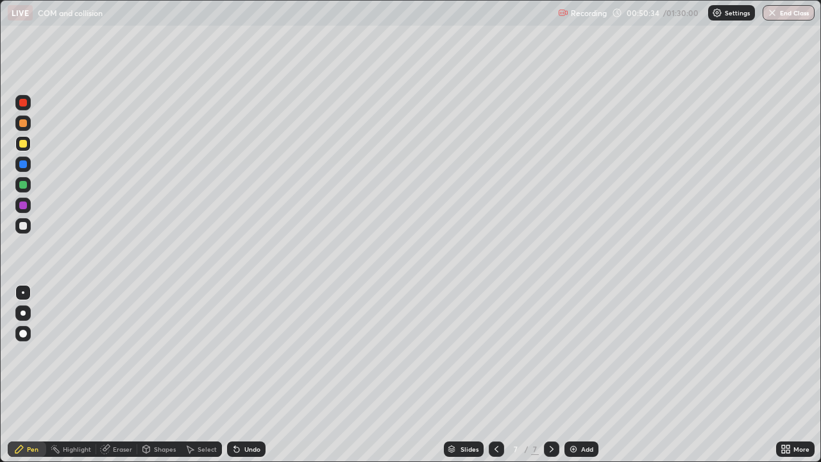
click at [255, 375] on div "Undo" at bounding box center [252, 449] width 16 height 6
click at [259, 375] on div "Undo" at bounding box center [246, 448] width 38 height 15
click at [169, 375] on div "Shapes" at bounding box center [165, 449] width 22 height 6
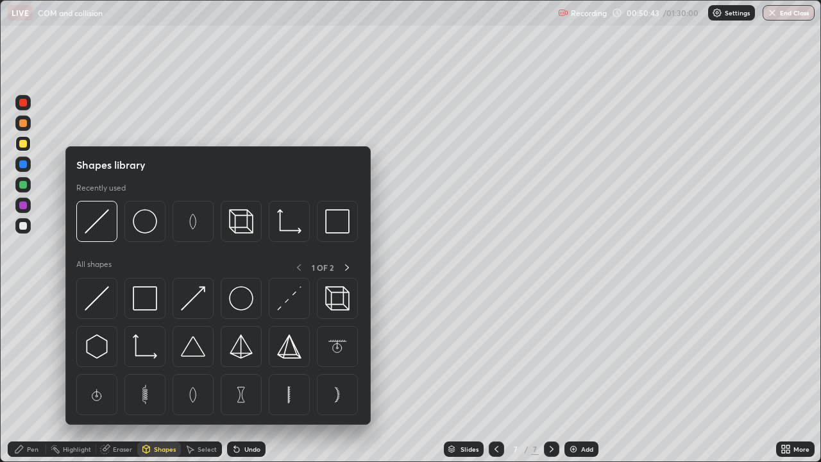
click at [94, 298] on img at bounding box center [97, 298] width 24 height 24
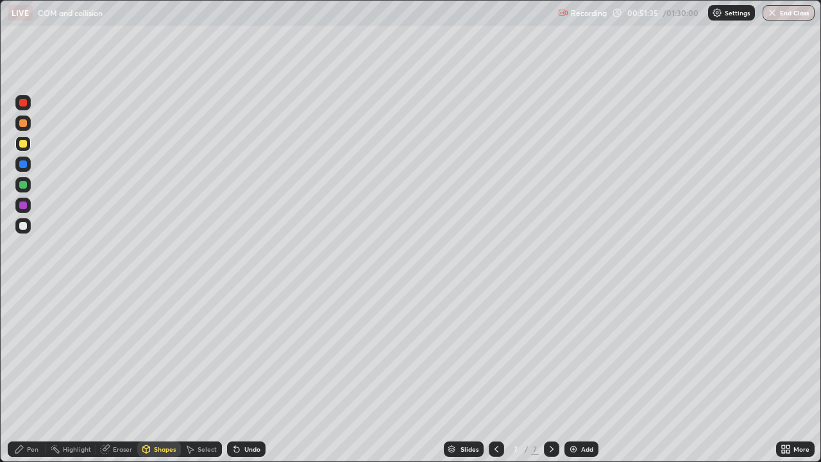
click at [248, 375] on div "Undo" at bounding box center [252, 449] width 16 height 6
click at [164, 375] on div "Shapes" at bounding box center [165, 449] width 22 height 6
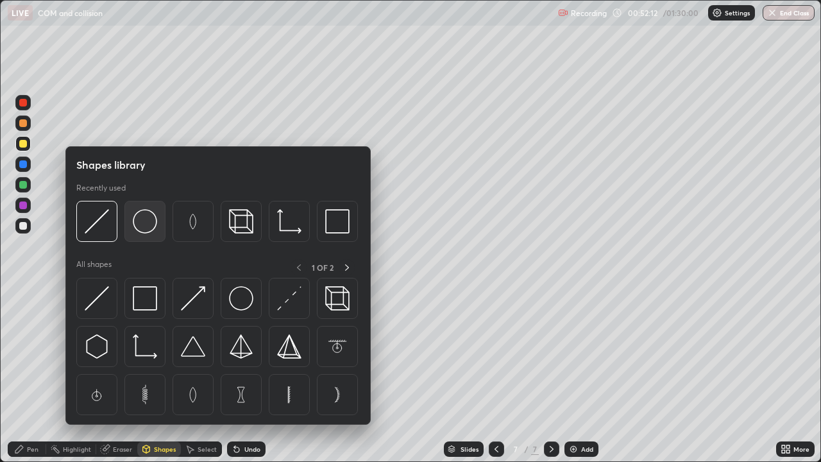
click at [148, 223] on img at bounding box center [145, 221] width 24 height 24
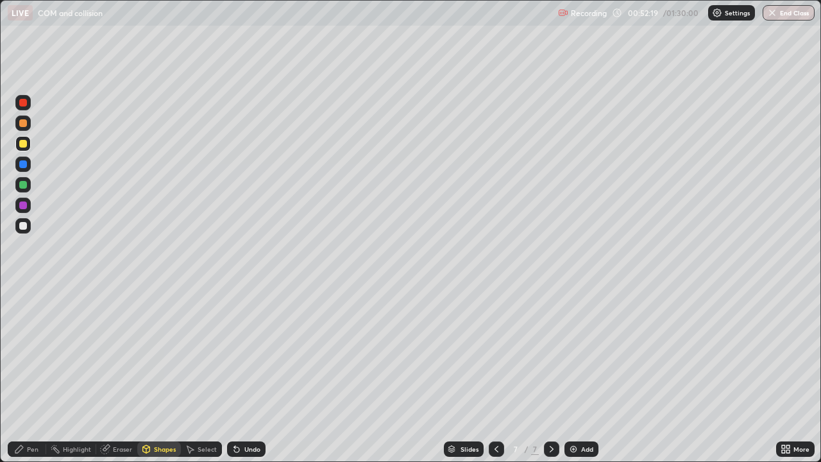
click at [25, 375] on div "Pen" at bounding box center [27, 448] width 38 height 15
click at [251, 375] on div "Undo" at bounding box center [246, 448] width 38 height 15
click at [255, 375] on div "Undo" at bounding box center [246, 448] width 38 height 15
click at [256, 375] on div "Undo" at bounding box center [246, 448] width 38 height 15
click at [244, 375] on div "Undo" at bounding box center [252, 449] width 16 height 6
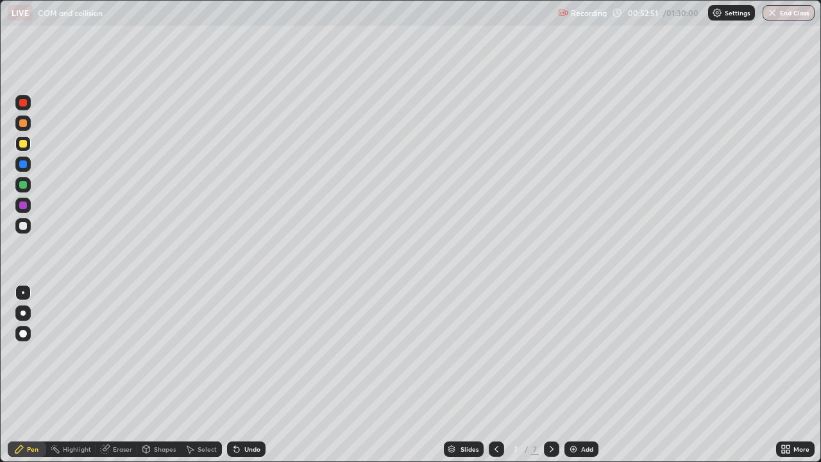
click at [246, 375] on div "Undo" at bounding box center [252, 449] width 16 height 6
click at [25, 123] on div at bounding box center [23, 123] width 8 height 8
click at [250, 375] on div "Undo" at bounding box center [252, 449] width 16 height 6
click at [22, 183] on div at bounding box center [23, 185] width 8 height 8
click at [28, 204] on div at bounding box center [22, 205] width 15 height 15
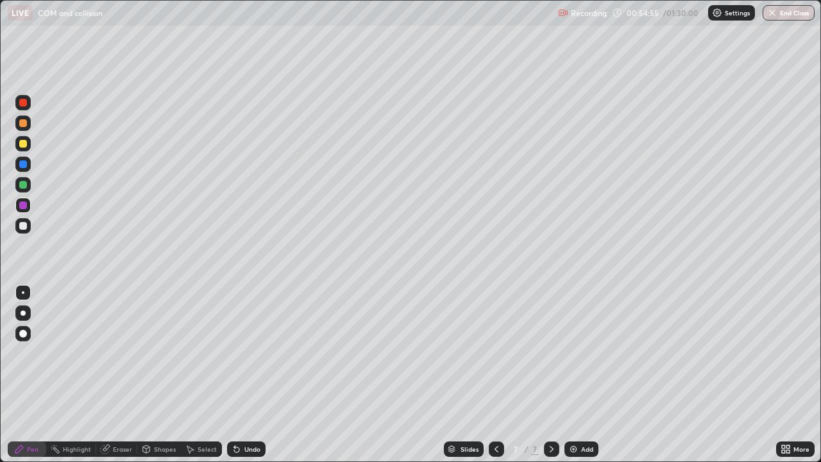
click at [26, 227] on div at bounding box center [23, 226] width 8 height 8
click at [22, 166] on div at bounding box center [23, 164] width 8 height 8
click at [21, 102] on div at bounding box center [23, 103] width 8 height 8
click at [22, 226] on div at bounding box center [23, 226] width 8 height 8
click at [23, 184] on div at bounding box center [23, 185] width 8 height 8
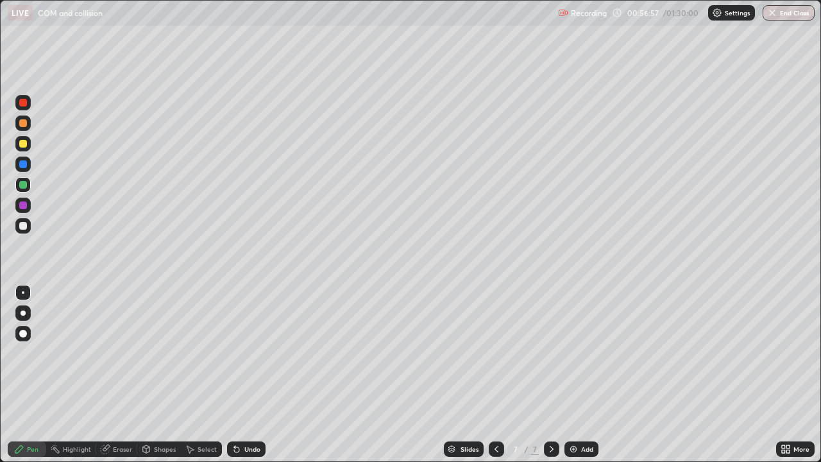
click at [24, 123] on div at bounding box center [23, 123] width 8 height 8
click at [26, 167] on div at bounding box center [22, 164] width 15 height 15
click at [26, 183] on div at bounding box center [23, 185] width 8 height 8
click at [20, 203] on div at bounding box center [23, 205] width 8 height 8
click at [24, 226] on div at bounding box center [23, 226] width 8 height 8
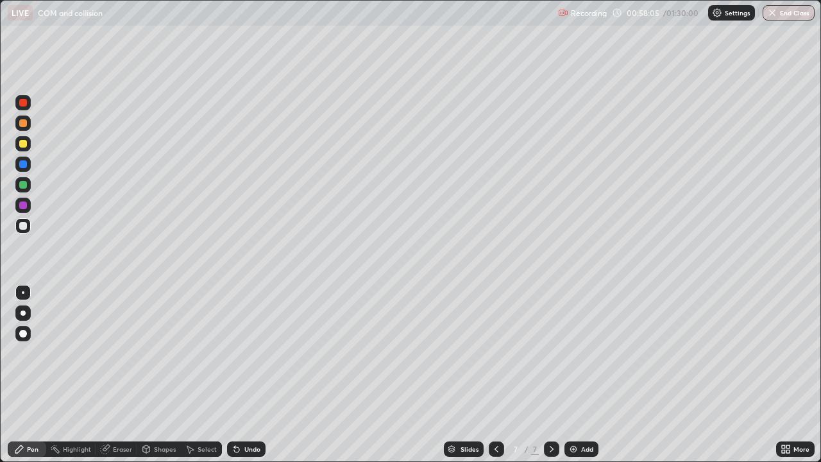
click at [22, 163] on div at bounding box center [23, 164] width 8 height 8
click at [246, 375] on div "Undo" at bounding box center [252, 449] width 16 height 6
click at [24, 101] on div at bounding box center [23, 103] width 8 height 8
click at [253, 375] on div "Undo" at bounding box center [252, 449] width 16 height 6
click at [26, 141] on div at bounding box center [23, 144] width 8 height 8
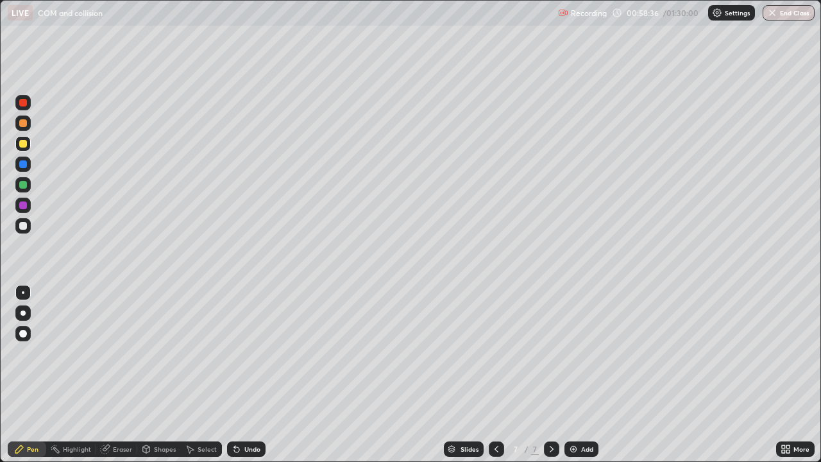
click at [243, 375] on div "Undo" at bounding box center [246, 448] width 38 height 15
click at [245, 375] on div "Undo" at bounding box center [246, 448] width 38 height 15
click at [246, 375] on div "Undo" at bounding box center [246, 448] width 38 height 15
click at [258, 375] on div "Undo" at bounding box center [252, 449] width 16 height 6
click at [244, 375] on div "Undo" at bounding box center [252, 449] width 16 height 6
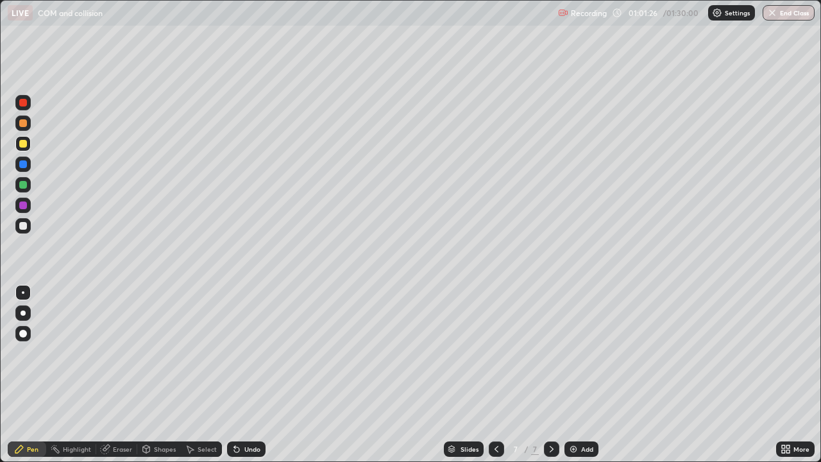
click at [250, 375] on div "Undo" at bounding box center [252, 449] width 16 height 6
click at [251, 375] on div "Undo" at bounding box center [252, 449] width 16 height 6
click at [253, 375] on div "Undo" at bounding box center [252, 449] width 16 height 6
click at [241, 375] on div "Undo" at bounding box center [246, 448] width 38 height 15
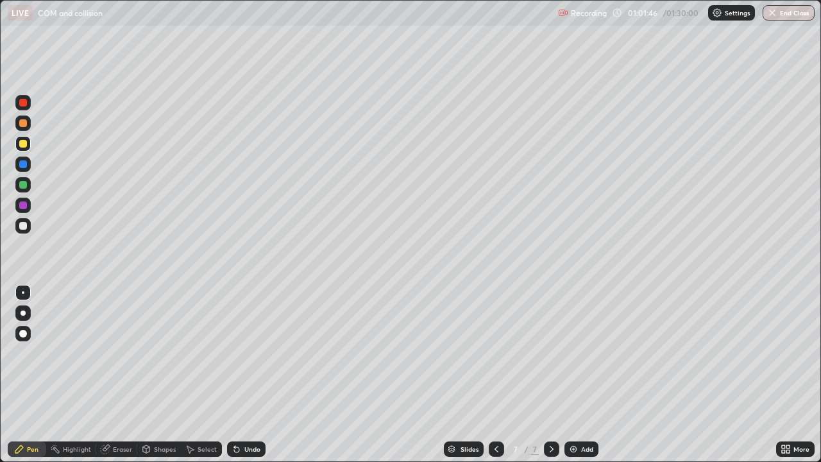
click at [245, 375] on div "Undo" at bounding box center [246, 448] width 38 height 15
click at [550, 375] on icon at bounding box center [552, 449] width 10 height 10
click at [585, 375] on div "Add" at bounding box center [582, 448] width 34 height 15
click at [23, 145] on div at bounding box center [23, 144] width 8 height 8
click at [252, 375] on div "Undo" at bounding box center [252, 449] width 16 height 6
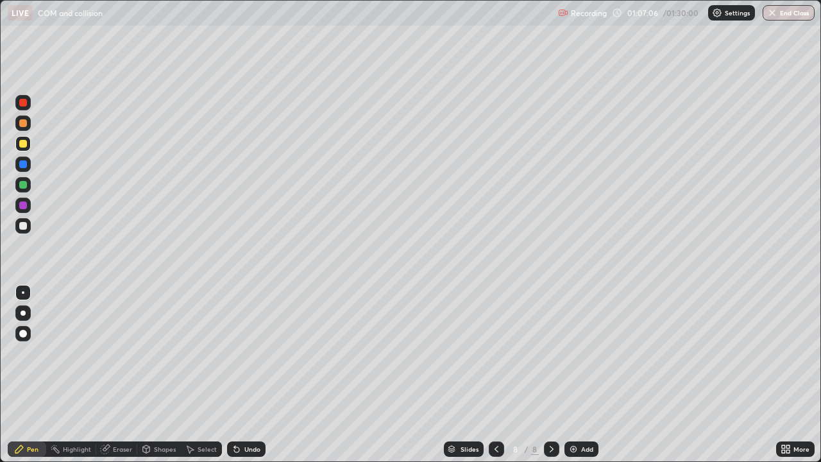
click at [248, 375] on div "Undo" at bounding box center [252, 449] width 16 height 6
click at [26, 125] on div at bounding box center [23, 123] width 8 height 8
click at [204, 375] on div "Select" at bounding box center [201, 448] width 41 height 15
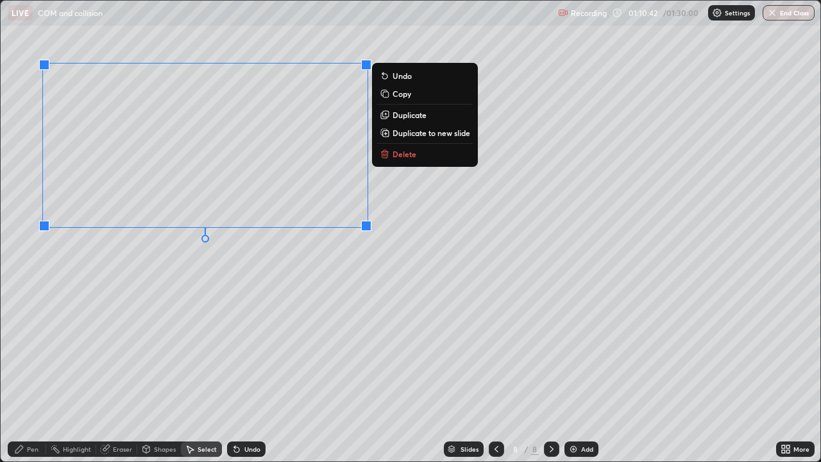
click at [31, 375] on div "Pen" at bounding box center [33, 449] width 12 height 6
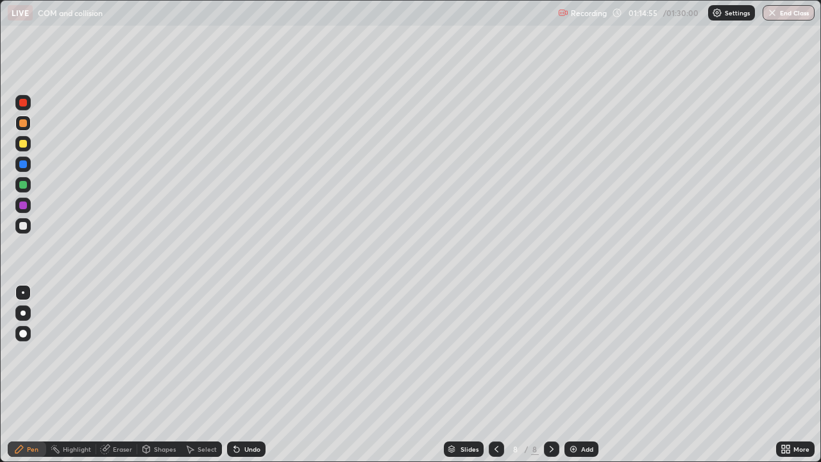
click at [29, 226] on div at bounding box center [22, 225] width 15 height 15
click at [568, 375] on div "Add" at bounding box center [582, 448] width 34 height 15
click at [21, 141] on div at bounding box center [23, 144] width 8 height 8
click at [489, 375] on div at bounding box center [496, 448] width 15 height 15
click at [551, 375] on icon at bounding box center [552, 449] width 4 height 6
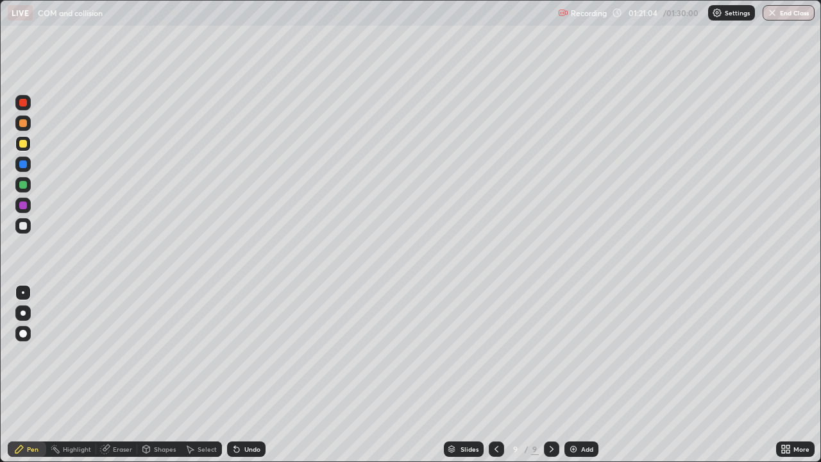
click at [24, 123] on div at bounding box center [23, 123] width 8 height 8
click at [578, 375] on div "Add" at bounding box center [582, 448] width 34 height 15
click at [26, 143] on div at bounding box center [23, 144] width 8 height 8
click at [259, 375] on div "Undo" at bounding box center [246, 448] width 38 height 15
click at [255, 375] on div "Undo" at bounding box center [252, 449] width 16 height 6
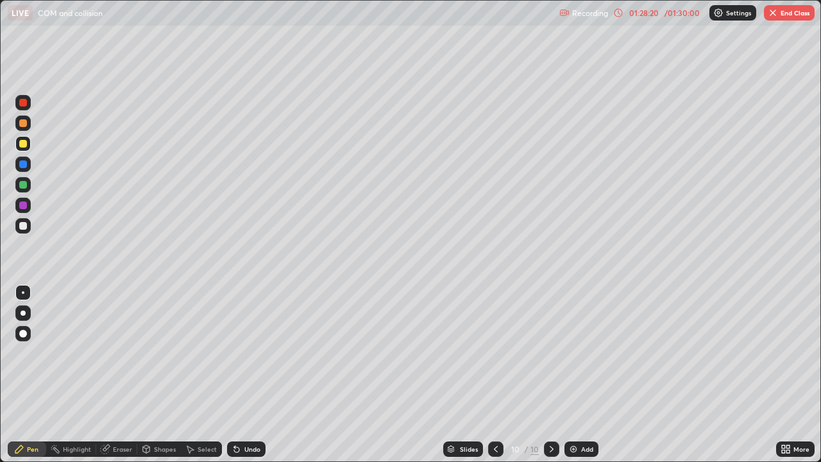
click at [125, 375] on div "Eraser" at bounding box center [122, 449] width 19 height 6
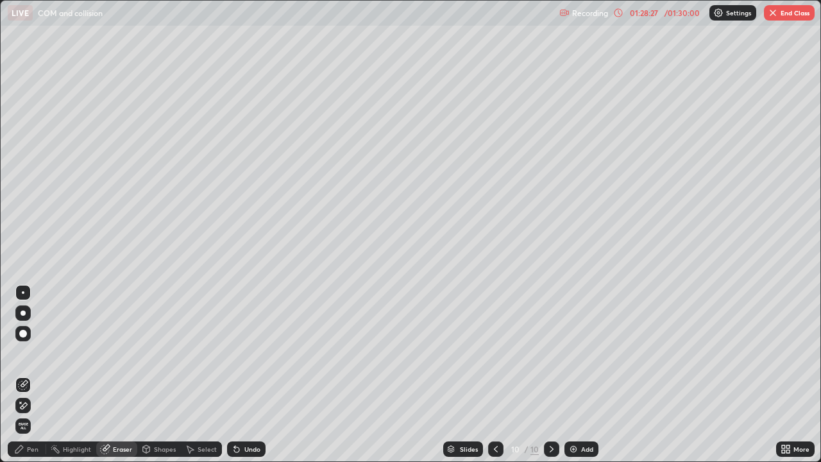
click at [32, 375] on div "Pen" at bounding box center [33, 449] width 12 height 6
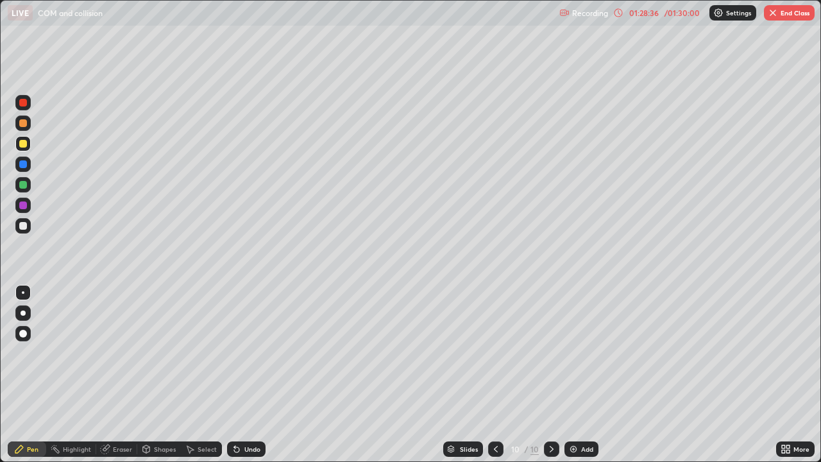
click at [119, 375] on div "Eraser" at bounding box center [122, 449] width 19 height 6
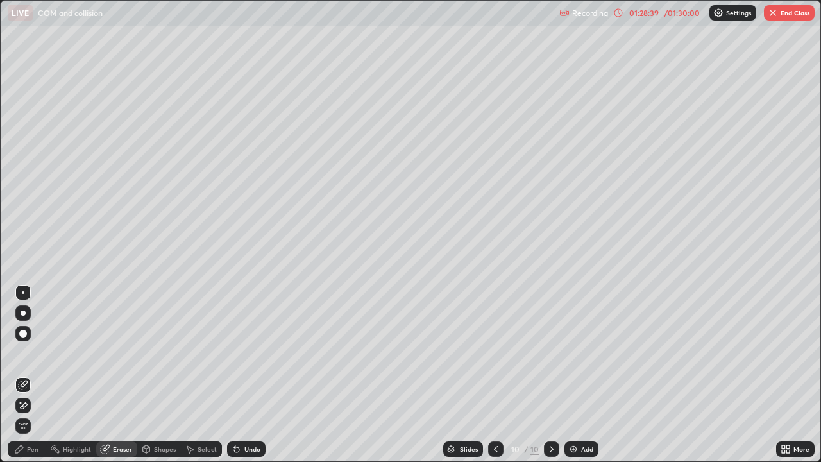
click at [33, 375] on div "Pen" at bounding box center [33, 449] width 12 height 6
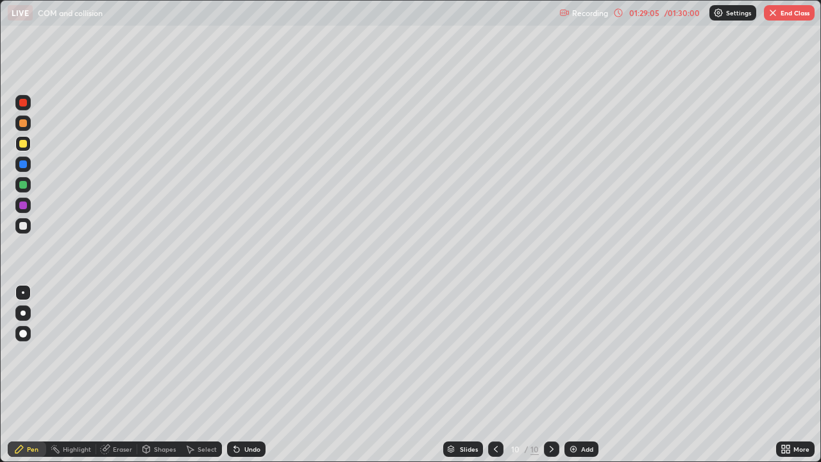
click at [125, 375] on div "Eraser" at bounding box center [122, 449] width 19 height 6
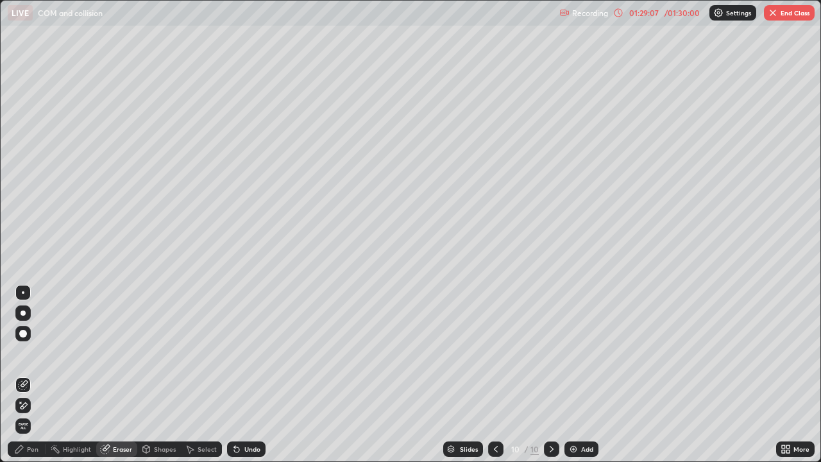
click at [31, 375] on div "Pen" at bounding box center [33, 449] width 12 height 6
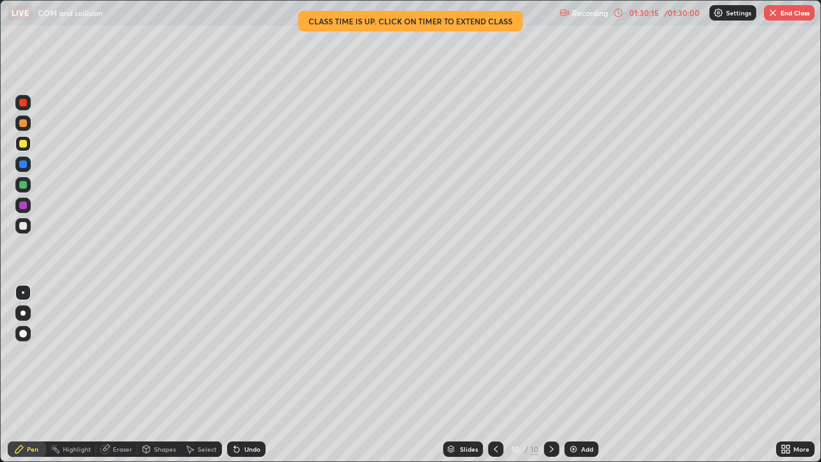
click at [775, 13] on img "button" at bounding box center [773, 13] width 10 height 10
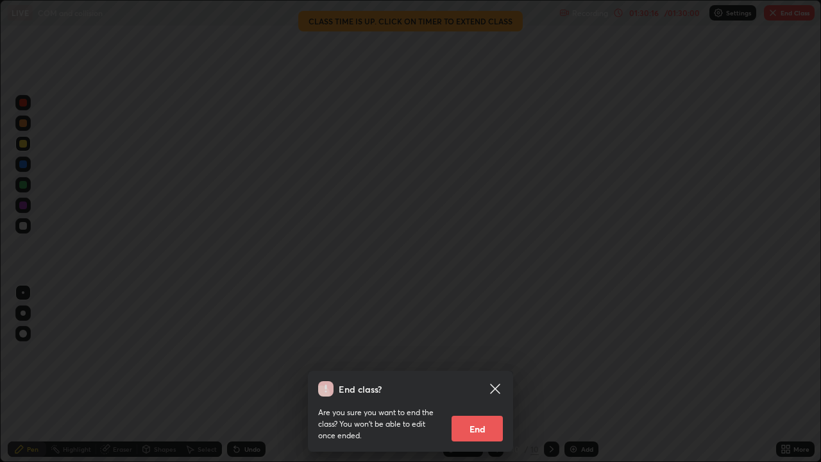
click at [479, 375] on button "End" at bounding box center [477, 429] width 51 height 26
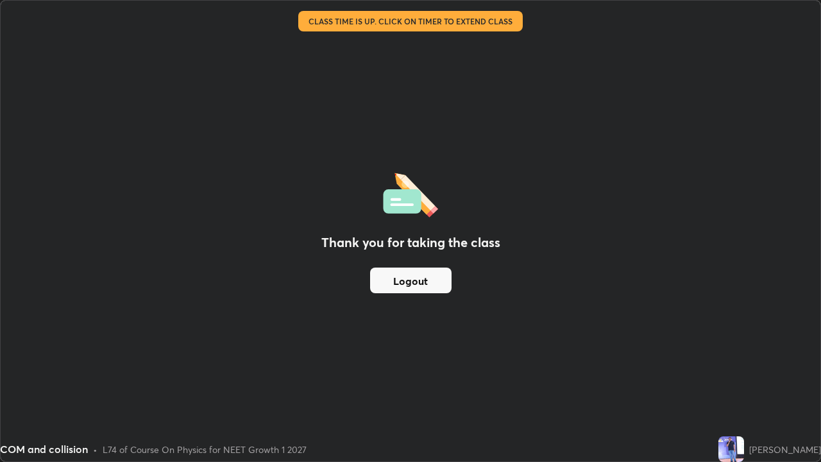
click at [409, 277] on button "Logout" at bounding box center [410, 281] width 81 height 26
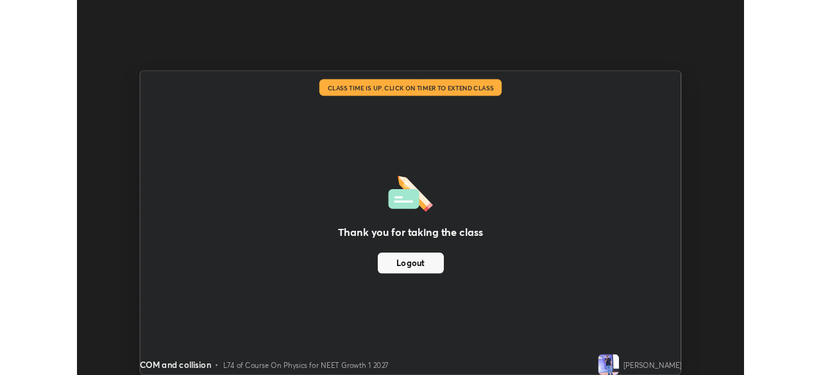
scroll to position [63782, 63336]
